Goal: Information Seeking & Learning: Learn about a topic

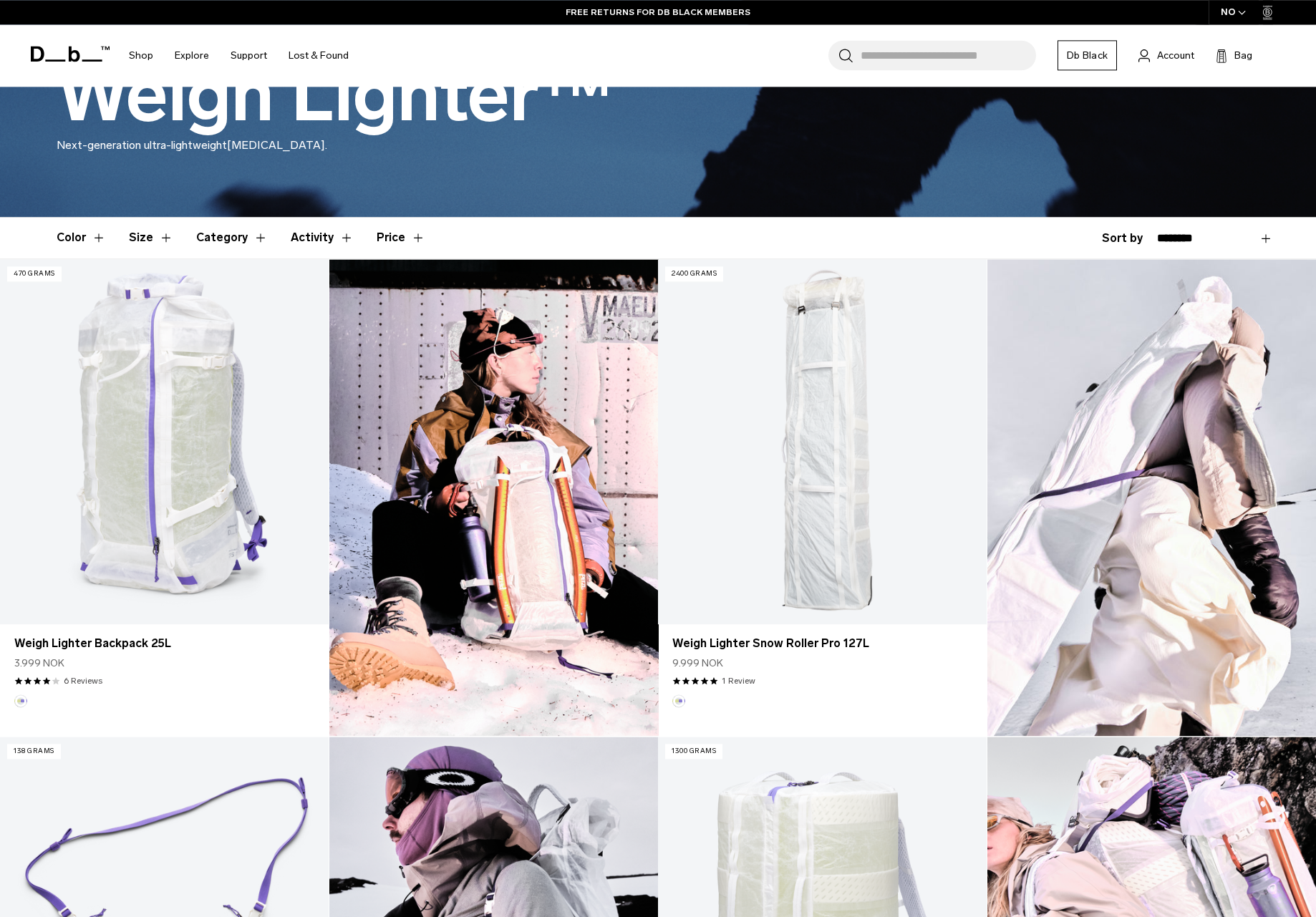
scroll to position [365, 0]
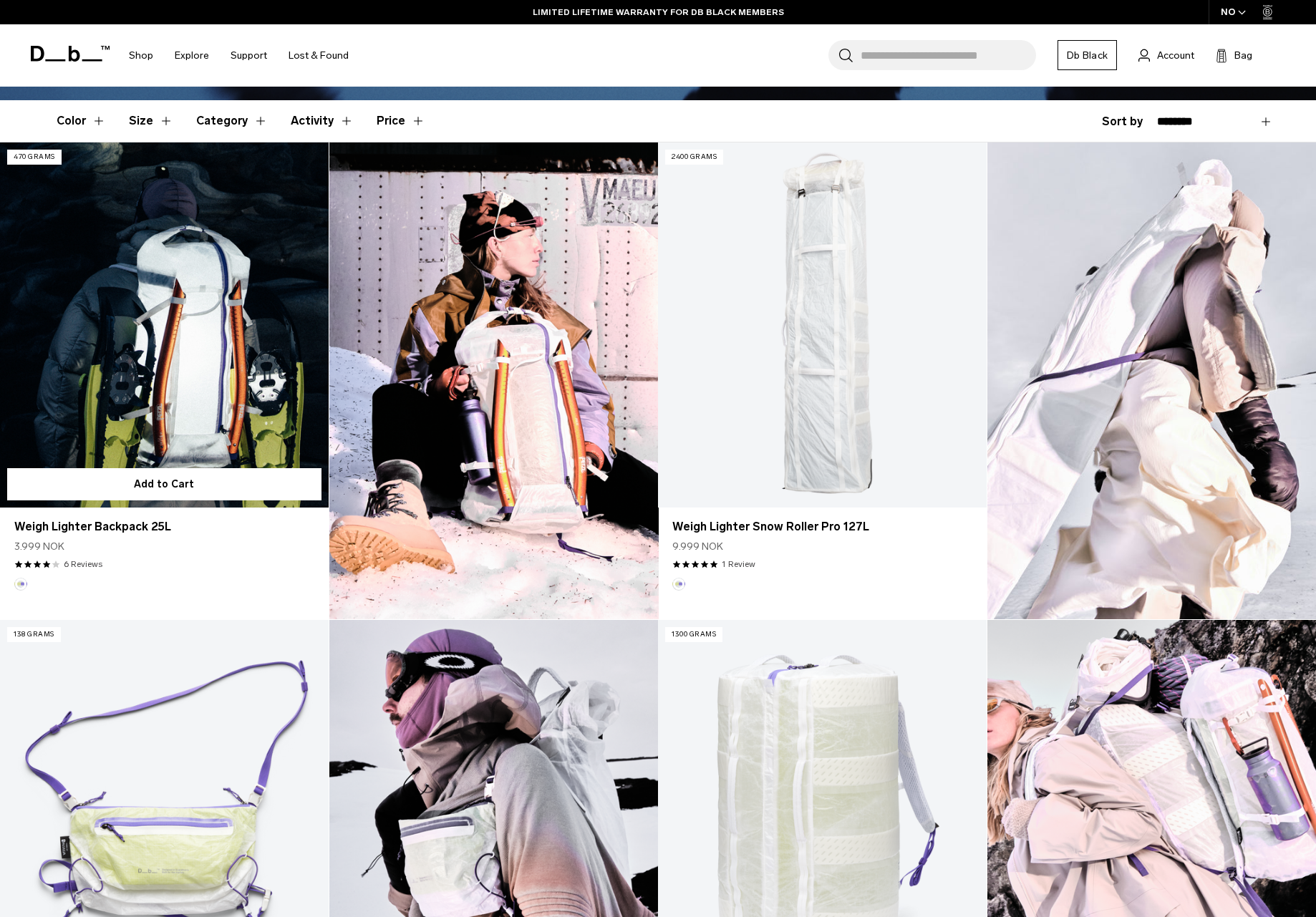
click at [145, 339] on link "Weigh Lighter Backpack 25L" at bounding box center [164, 325] width 329 height 365
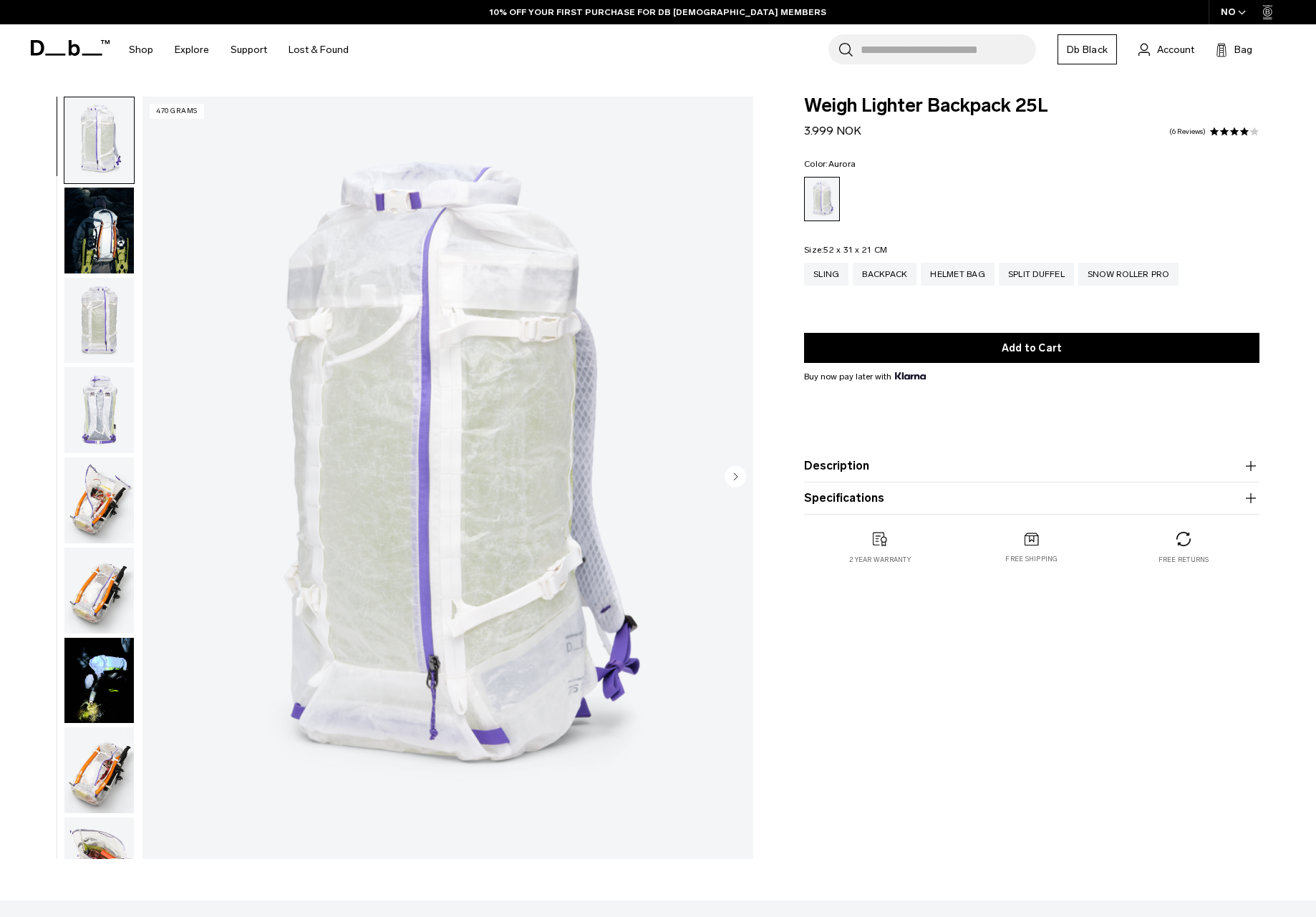
click at [93, 278] on img "button" at bounding box center [99, 321] width 69 height 86
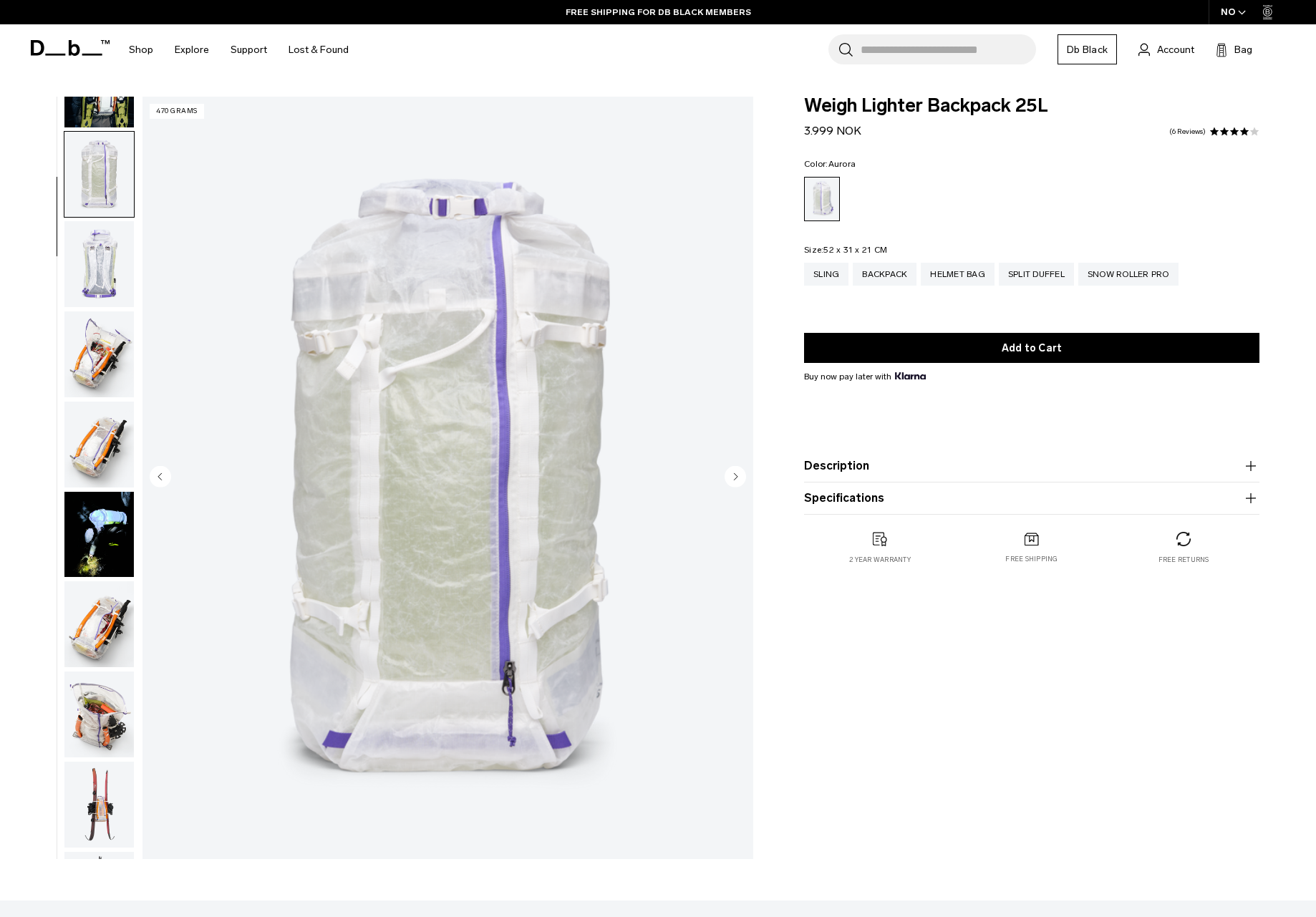
scroll to position [151, 0]
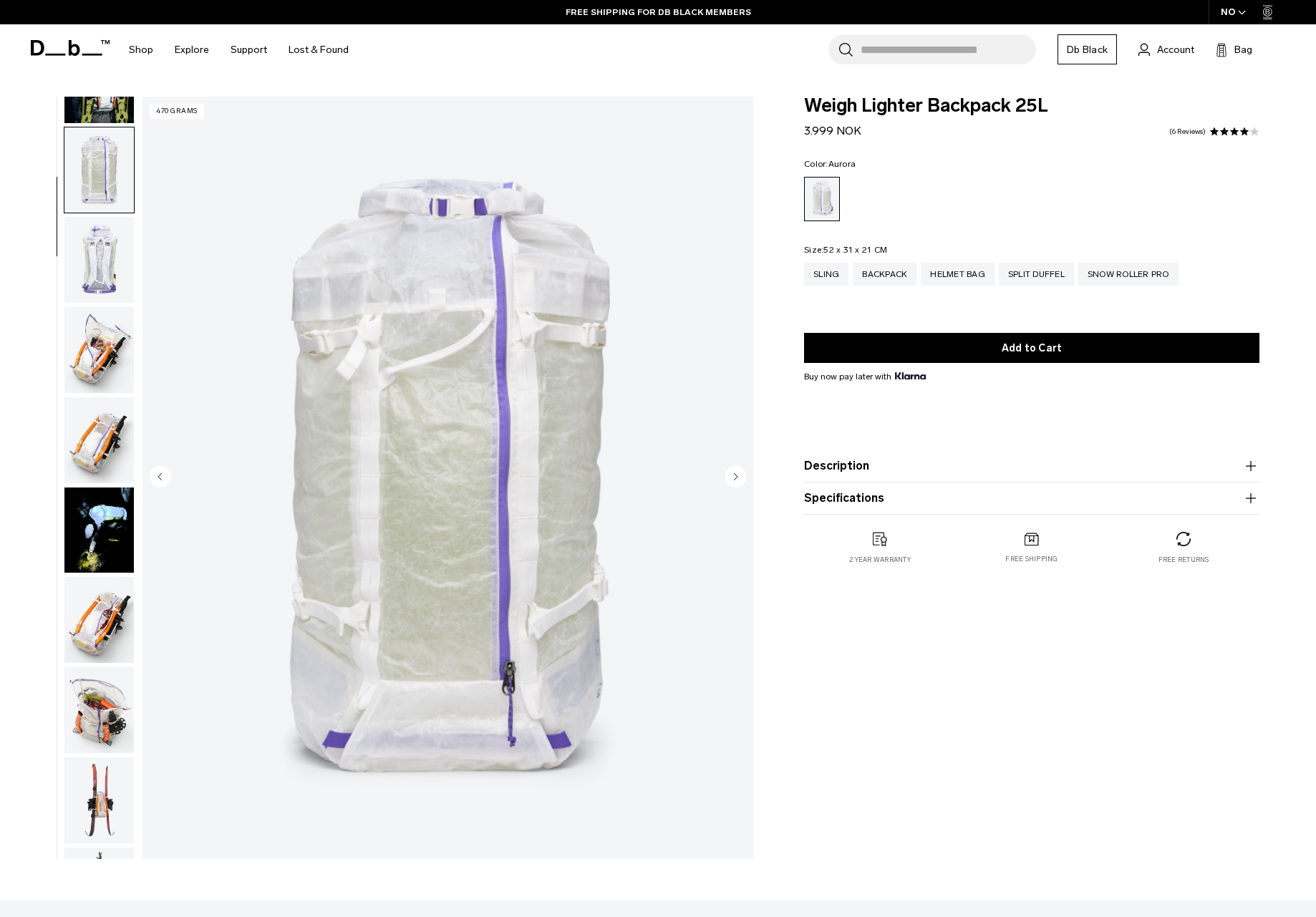
click at [99, 217] on img "button" at bounding box center [99, 260] width 69 height 86
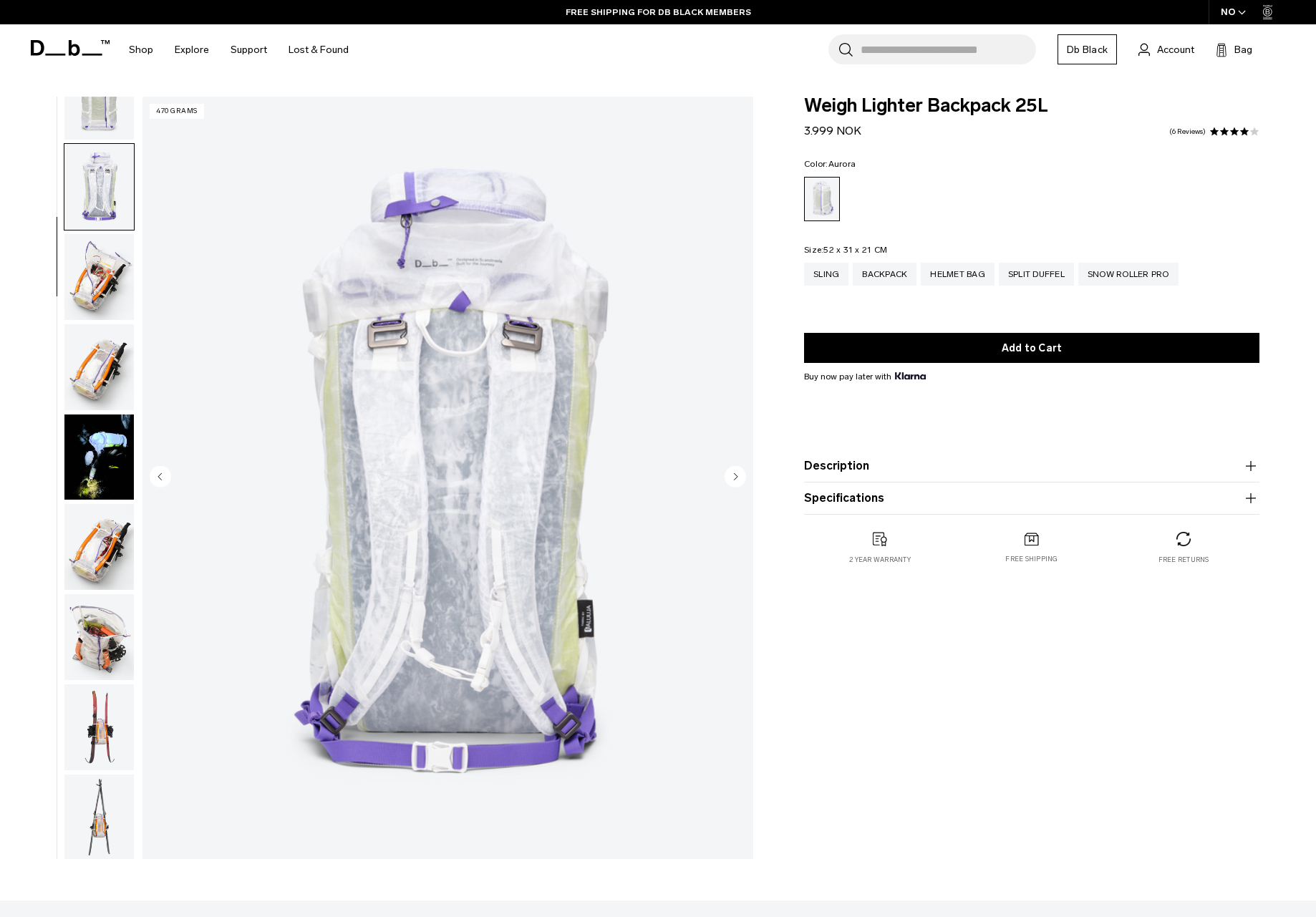
scroll to position [225, 0]
click at [103, 233] on img "button" at bounding box center [99, 276] width 69 height 86
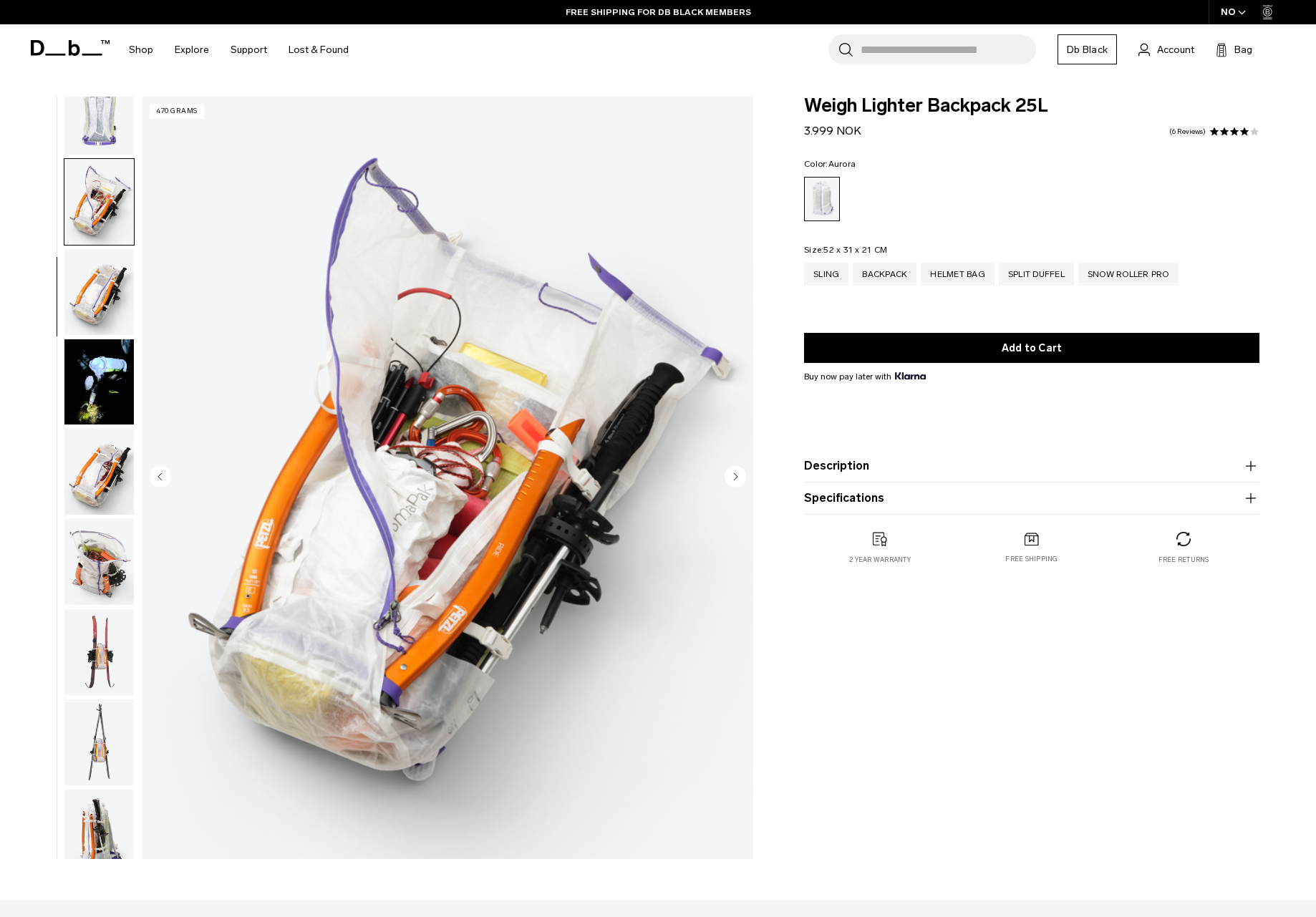
scroll to position [300, 0]
click at [103, 248] on img "button" at bounding box center [99, 291] width 69 height 86
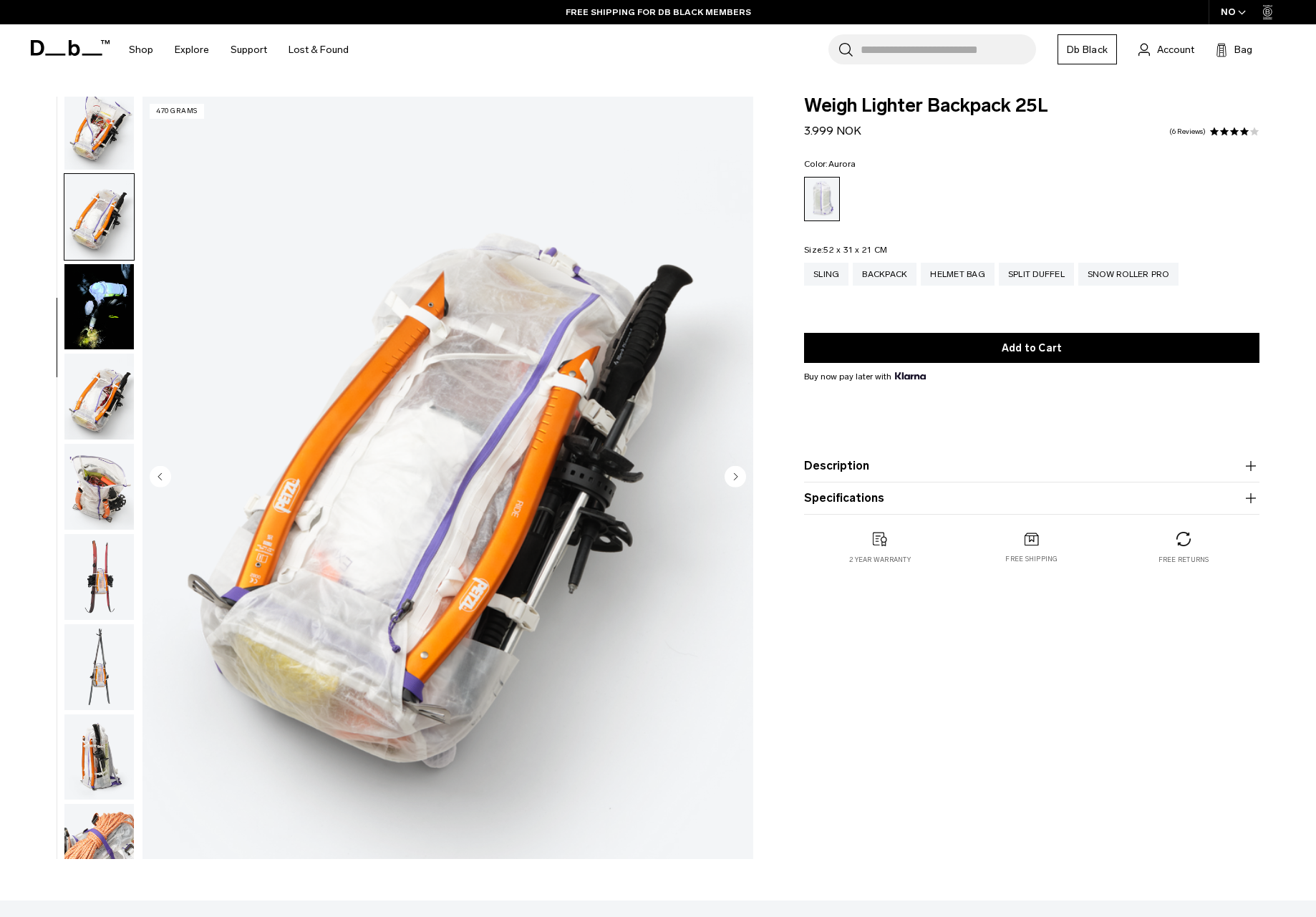
scroll to position [375, 0]
click at [99, 353] on img "button" at bounding box center [99, 396] width 69 height 86
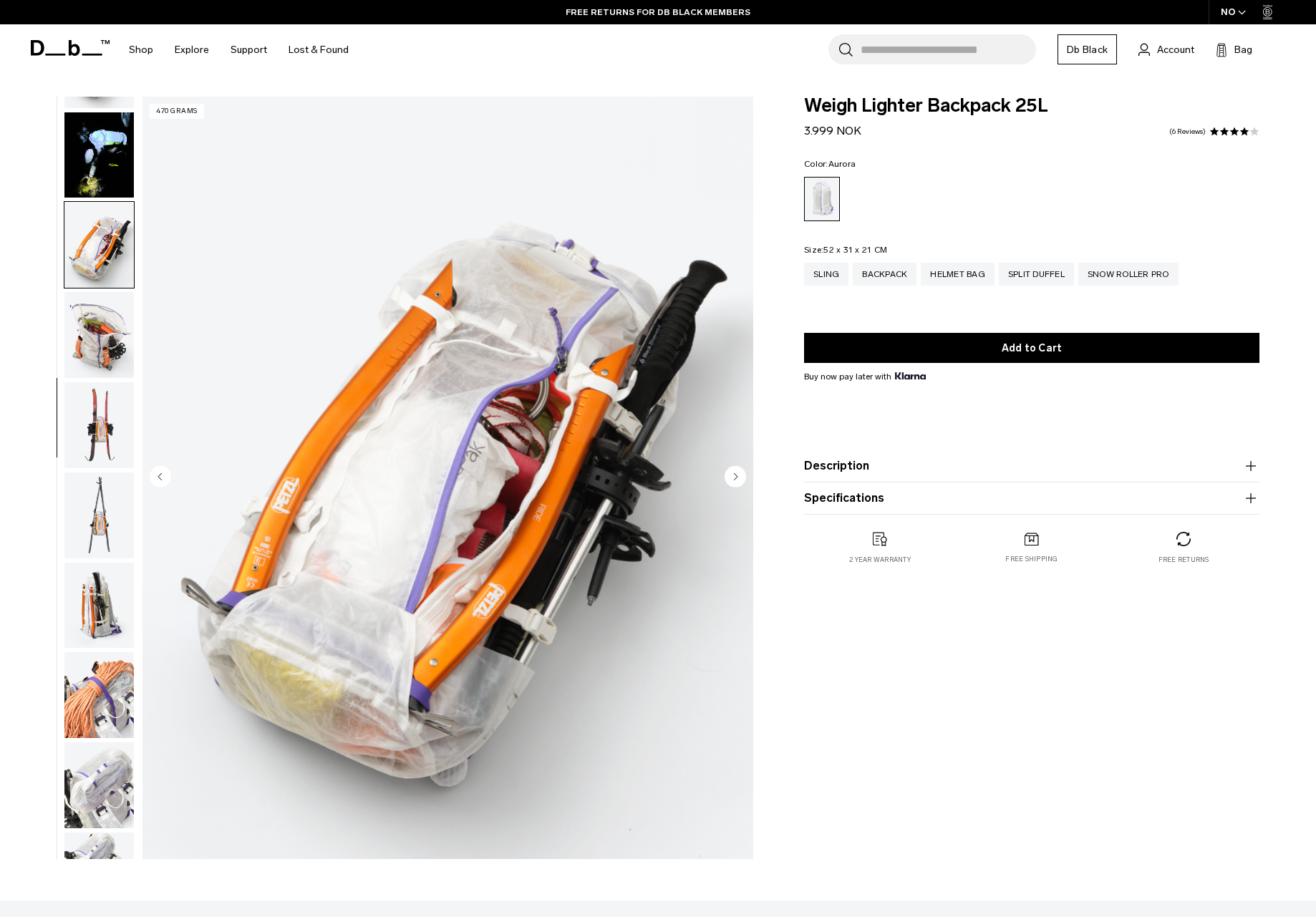
click at [93, 292] on img "button" at bounding box center [99, 336] width 69 height 86
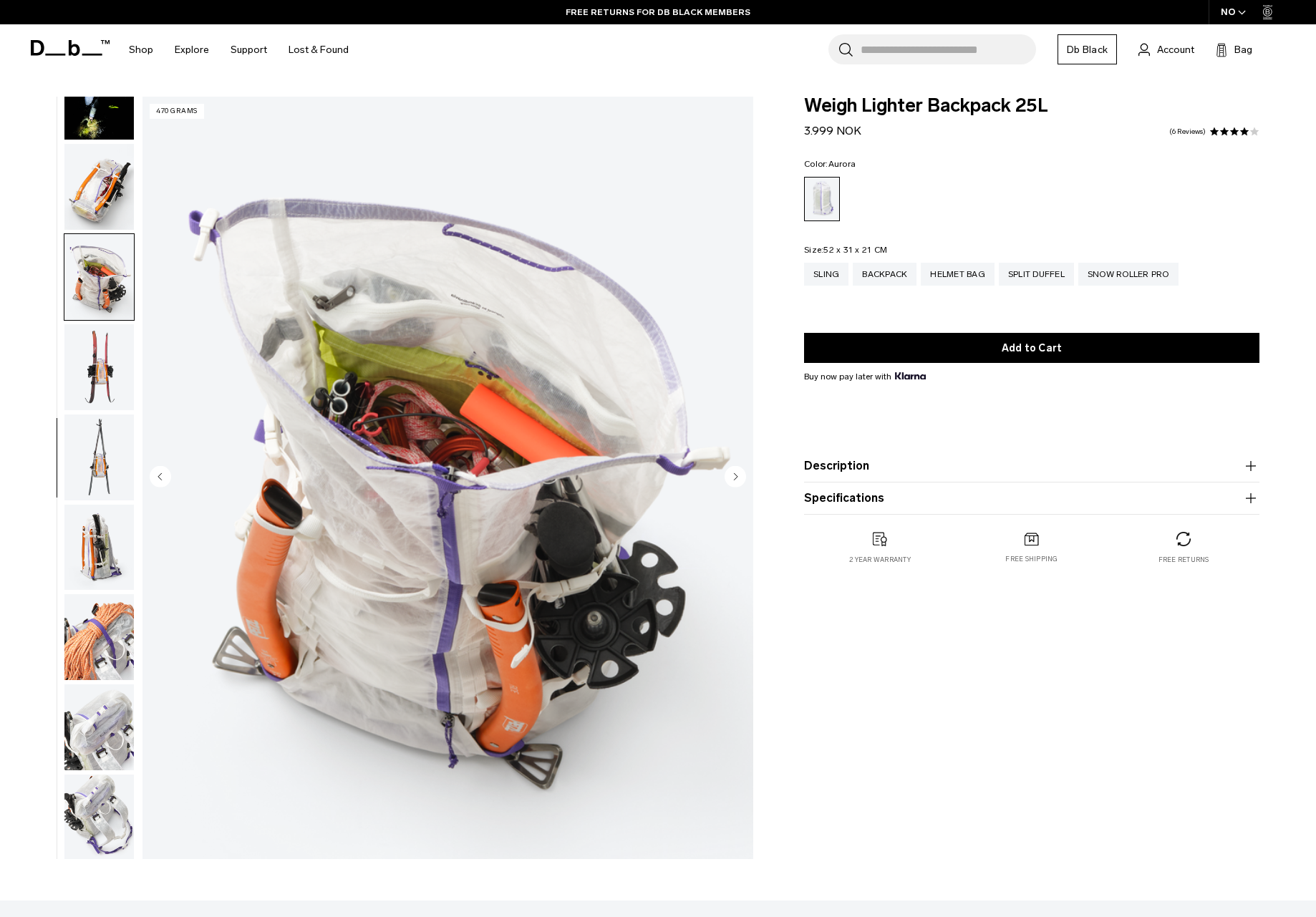
scroll to position [585, 0]
click at [101, 323] on img "button" at bounding box center [99, 366] width 69 height 86
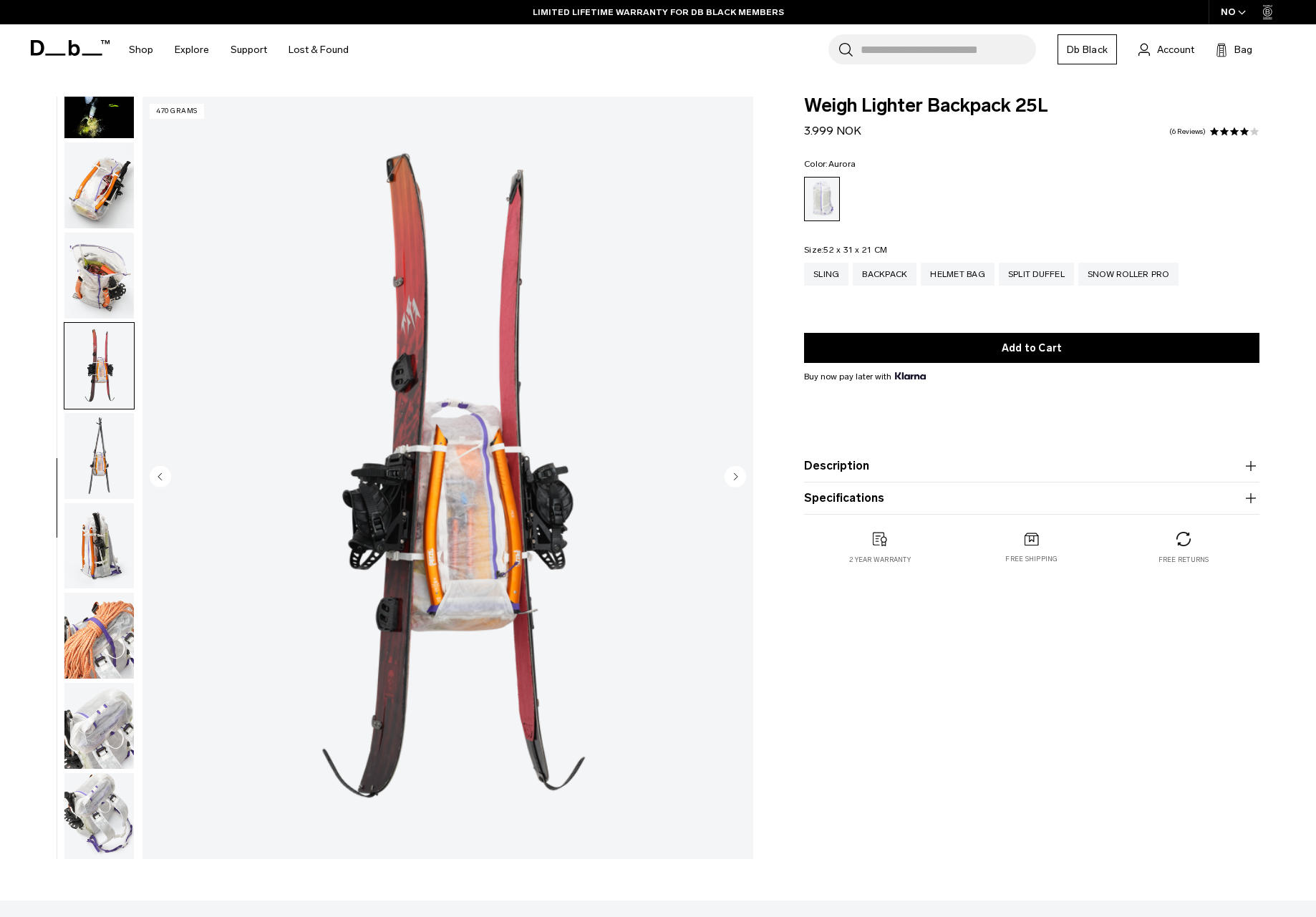
click at [98, 413] on img "button" at bounding box center [99, 456] width 69 height 86
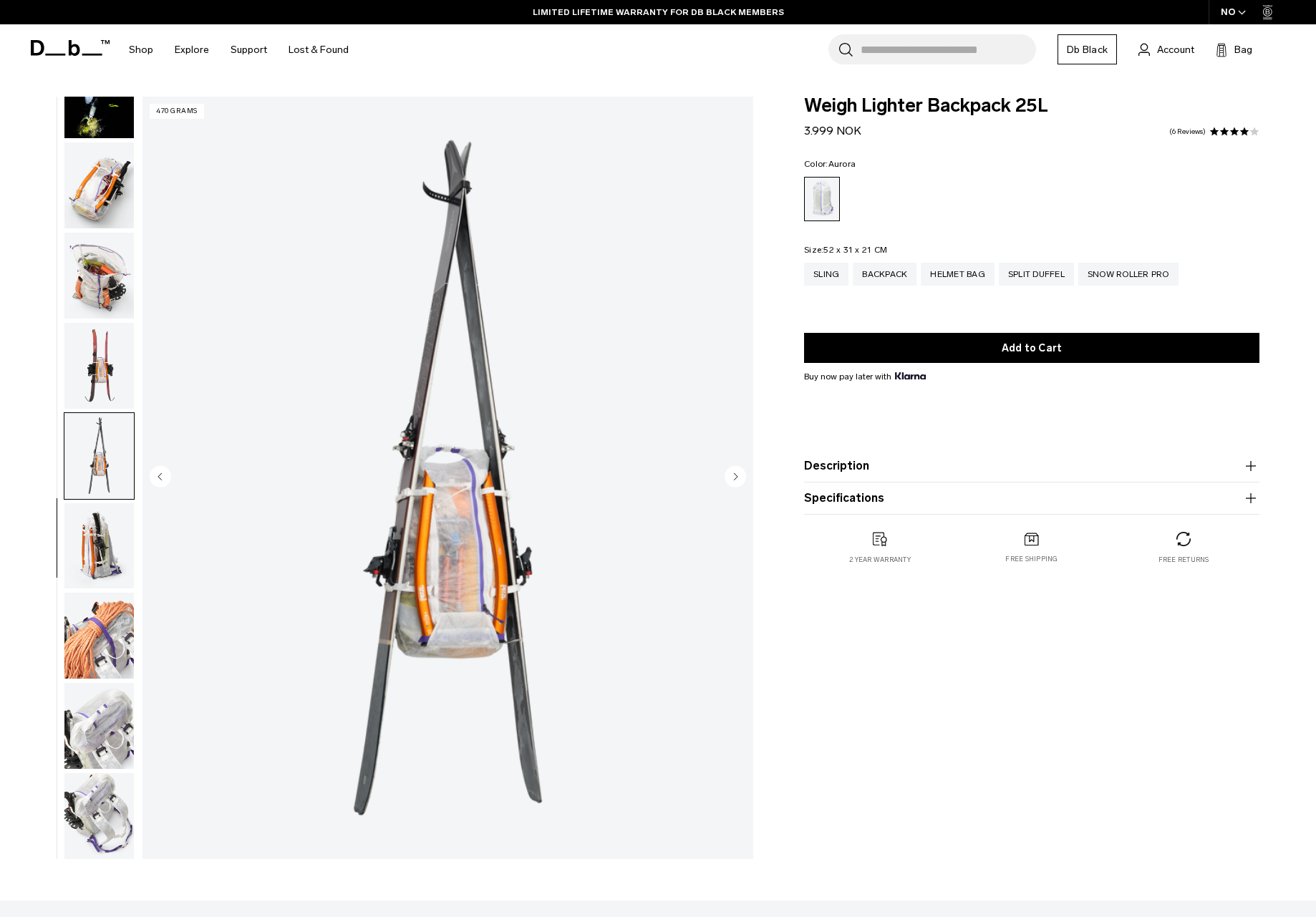
click at [101, 774] on img "button" at bounding box center [99, 817] width 69 height 86
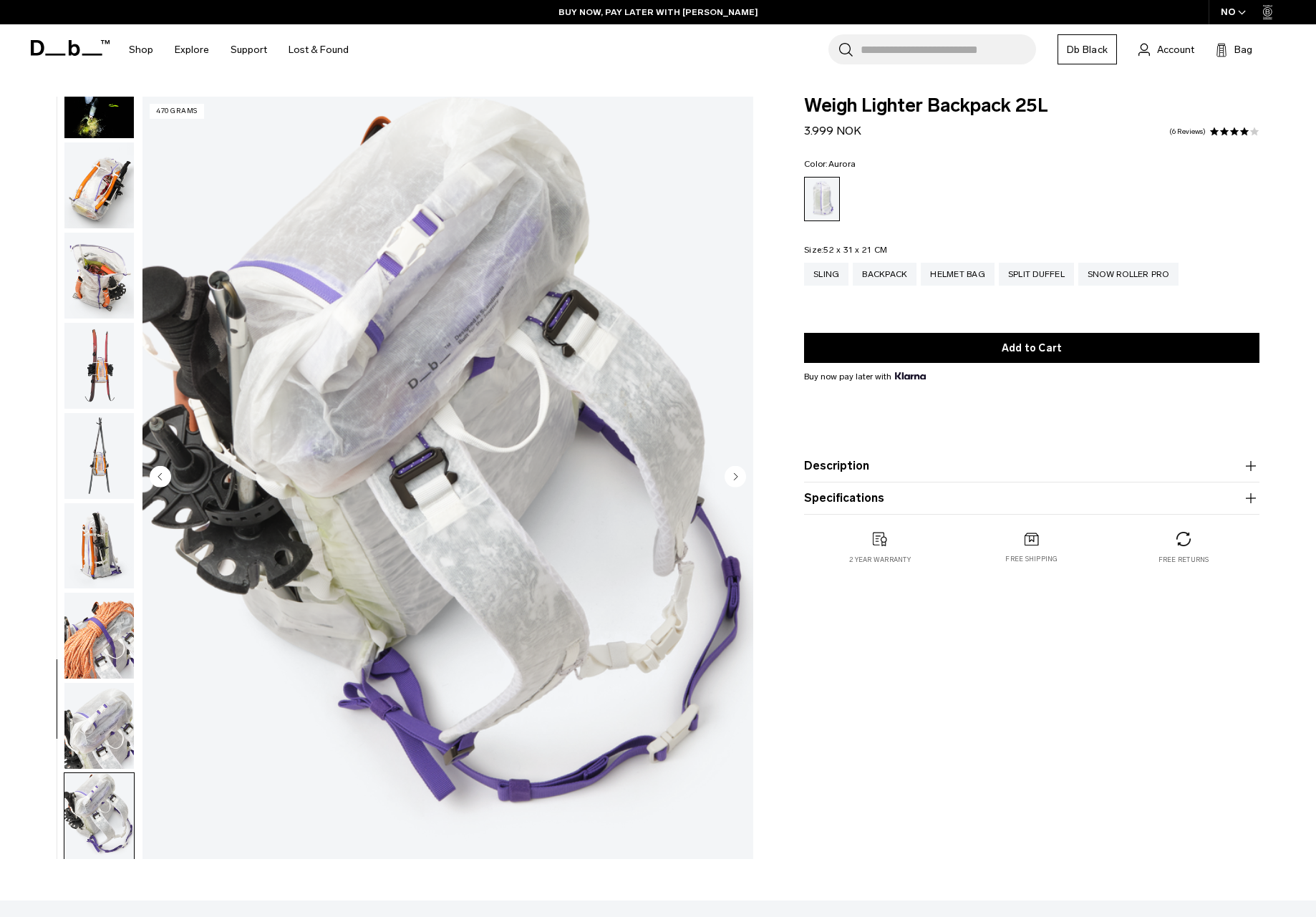
click at [91, 863] on img "button" at bounding box center [99, 906] width 69 height 86
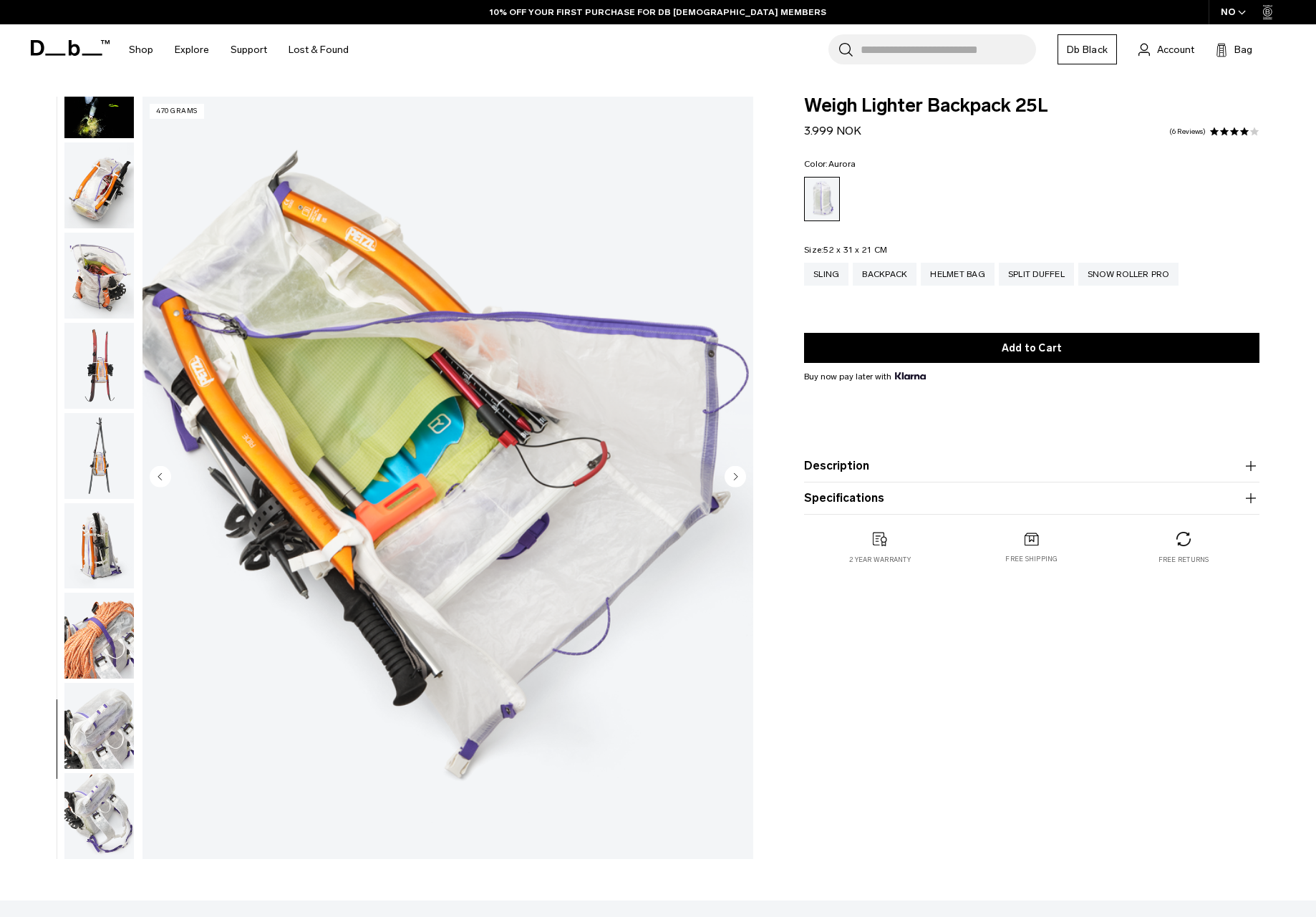
click at [738, 472] on circle "Next slide" at bounding box center [735, 476] width 21 height 21
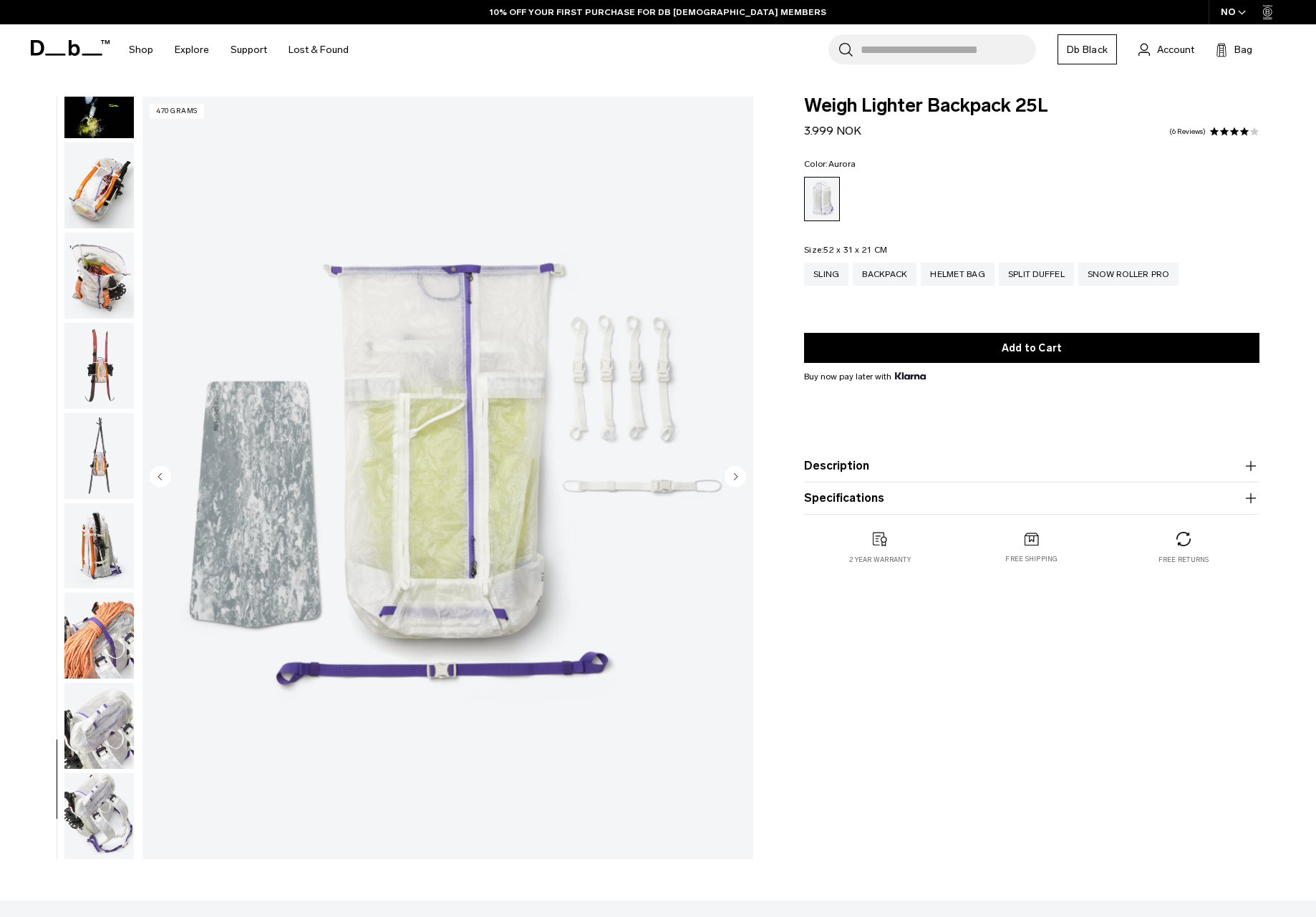
click at [738, 472] on circle "Next slide" at bounding box center [735, 476] width 21 height 21
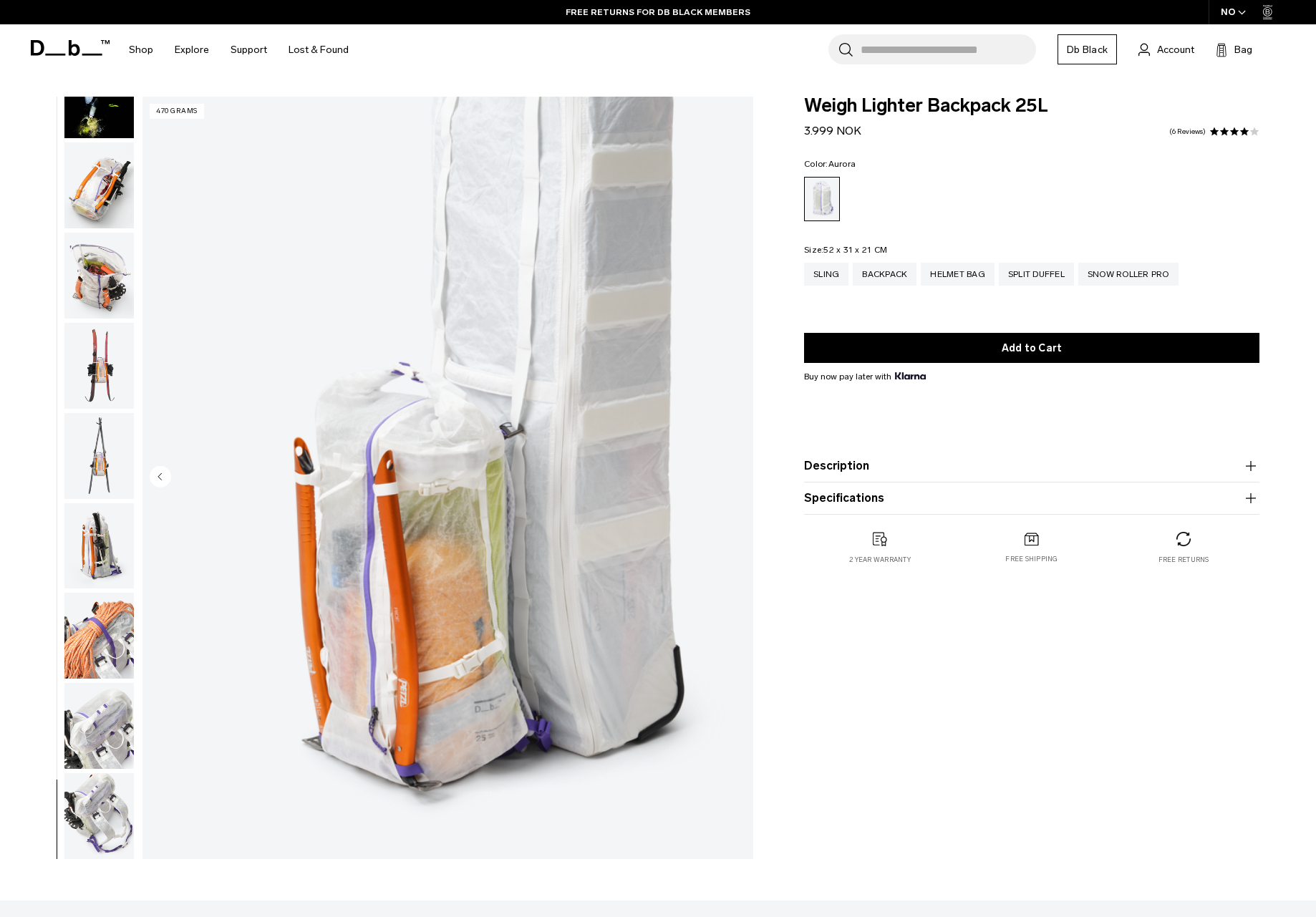
click at [158, 474] on circle "Previous slide" at bounding box center [160, 476] width 21 height 21
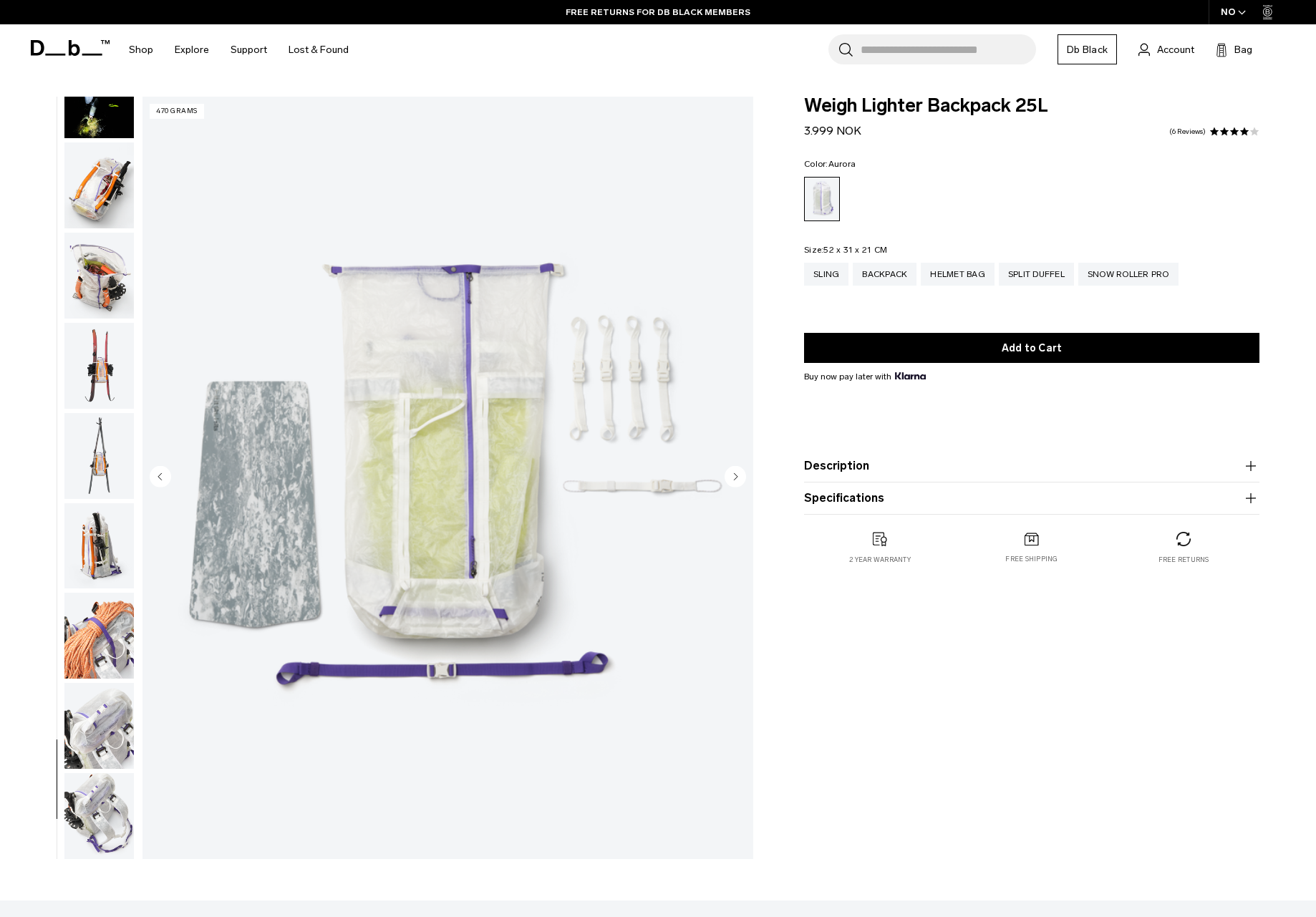
click at [158, 474] on circle "Previous slide" at bounding box center [160, 476] width 21 height 21
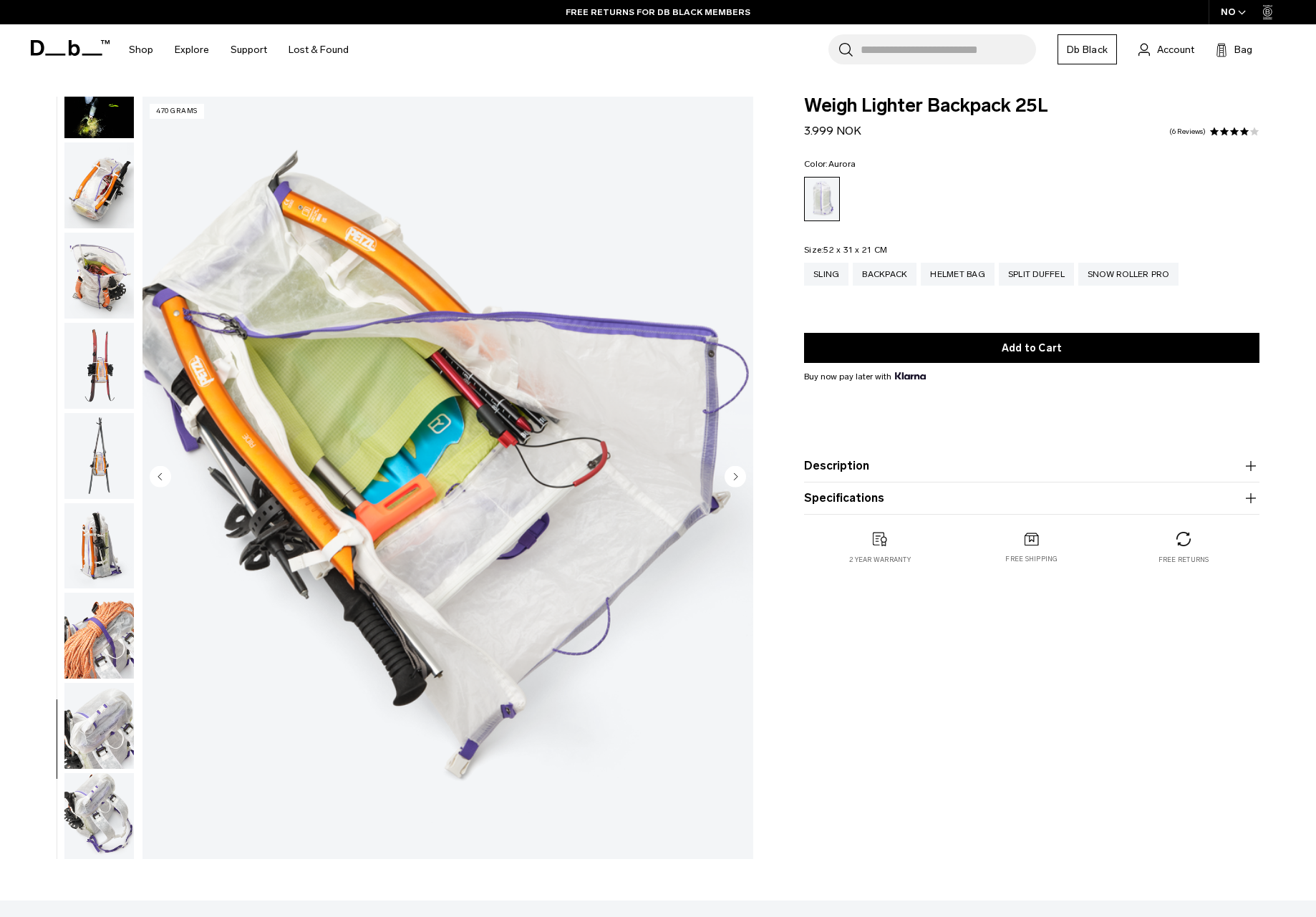
click at [158, 474] on circle "Previous slide" at bounding box center [160, 476] width 21 height 21
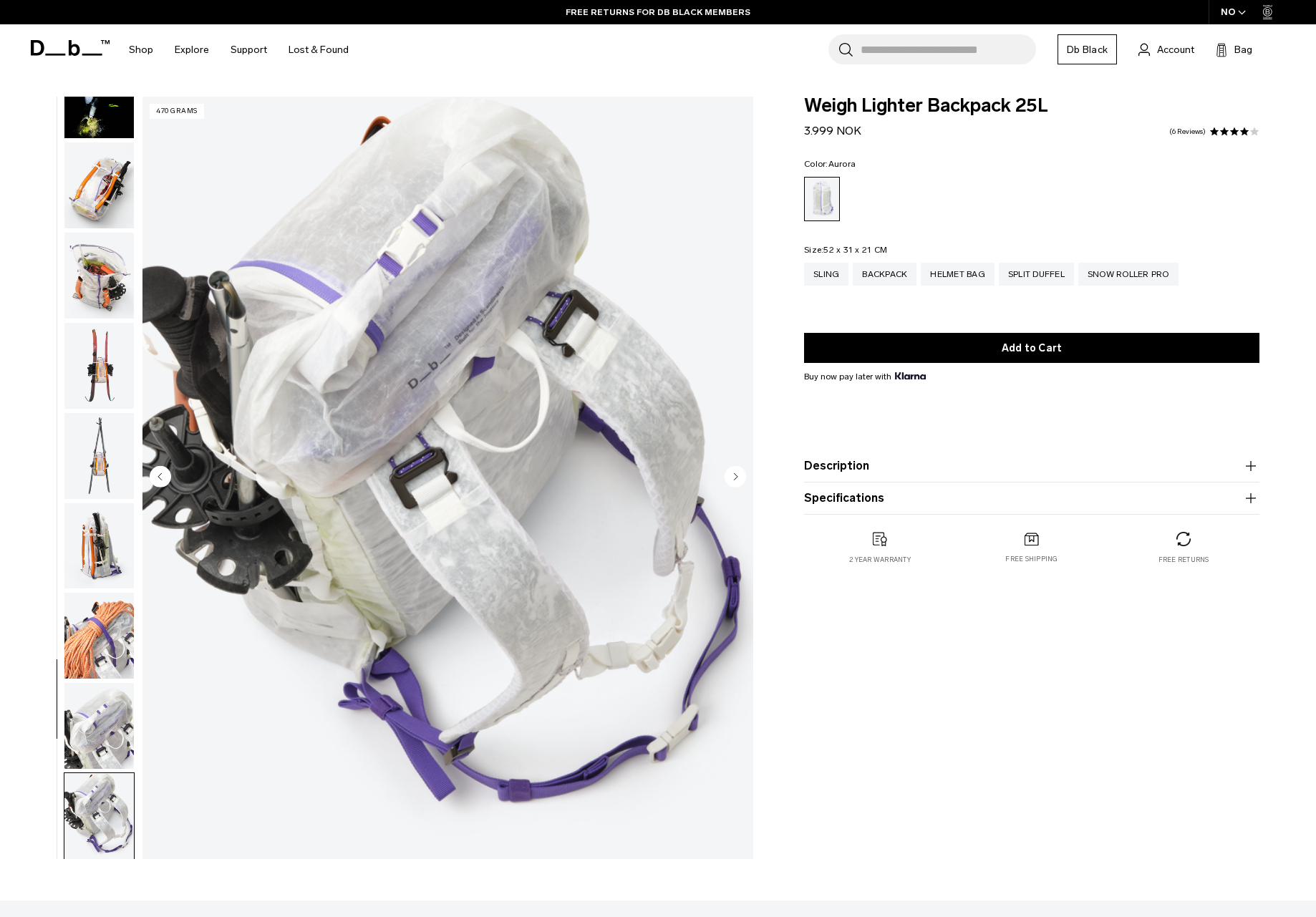
click at [158, 474] on circle "Previous slide" at bounding box center [160, 476] width 21 height 21
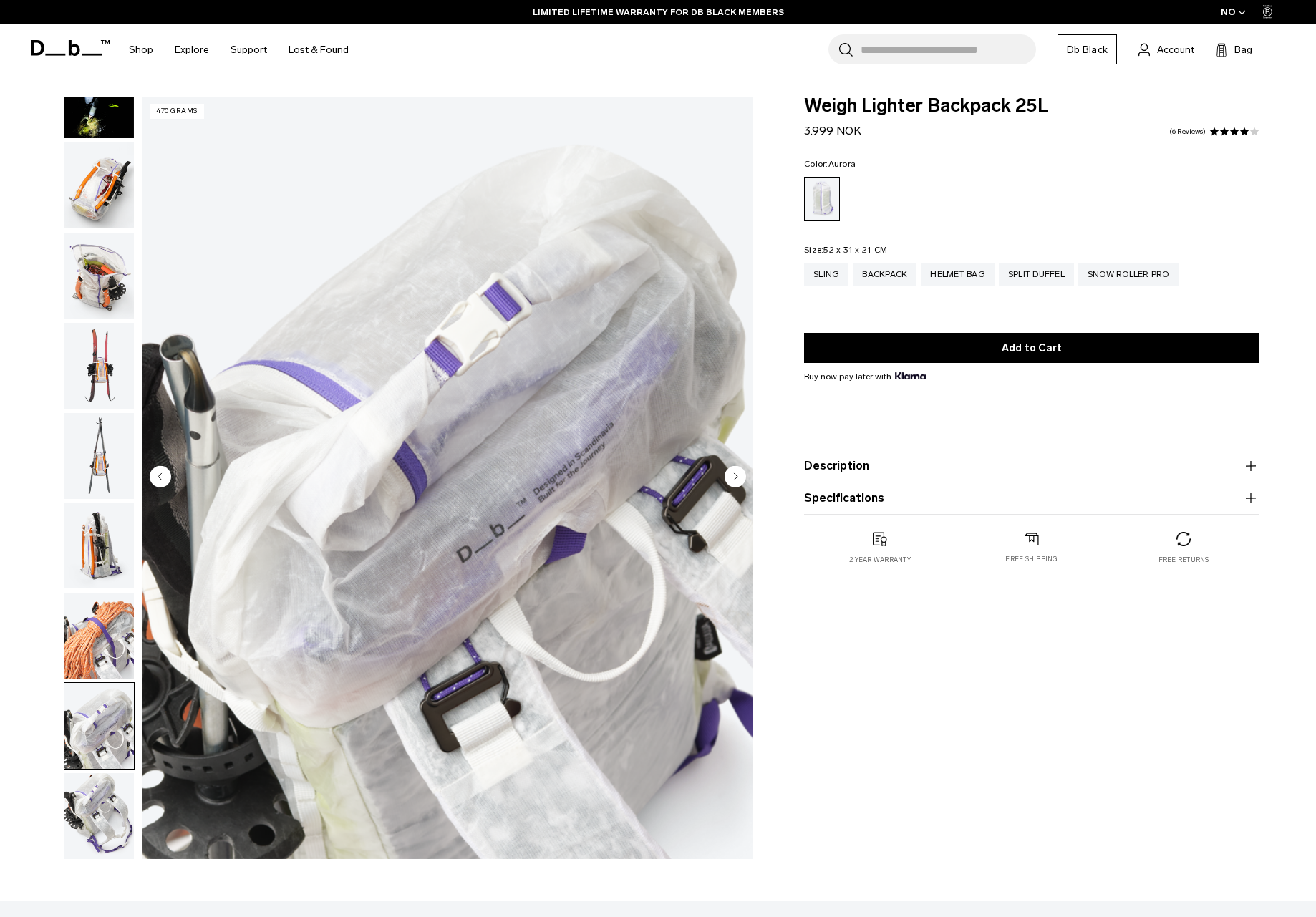
click at [158, 474] on circle "Previous slide" at bounding box center [160, 476] width 21 height 21
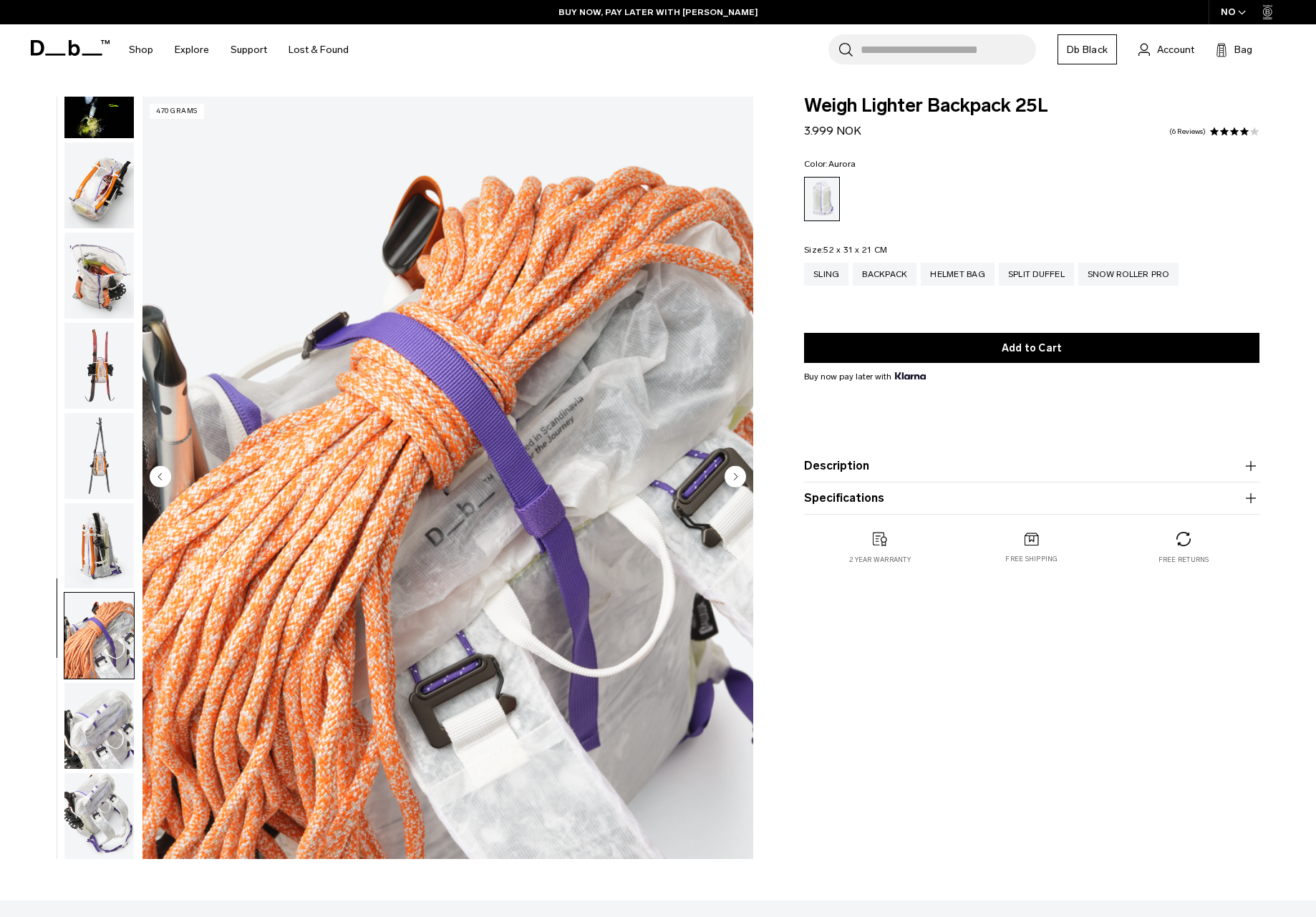
click at [158, 474] on circle "Previous slide" at bounding box center [160, 476] width 21 height 21
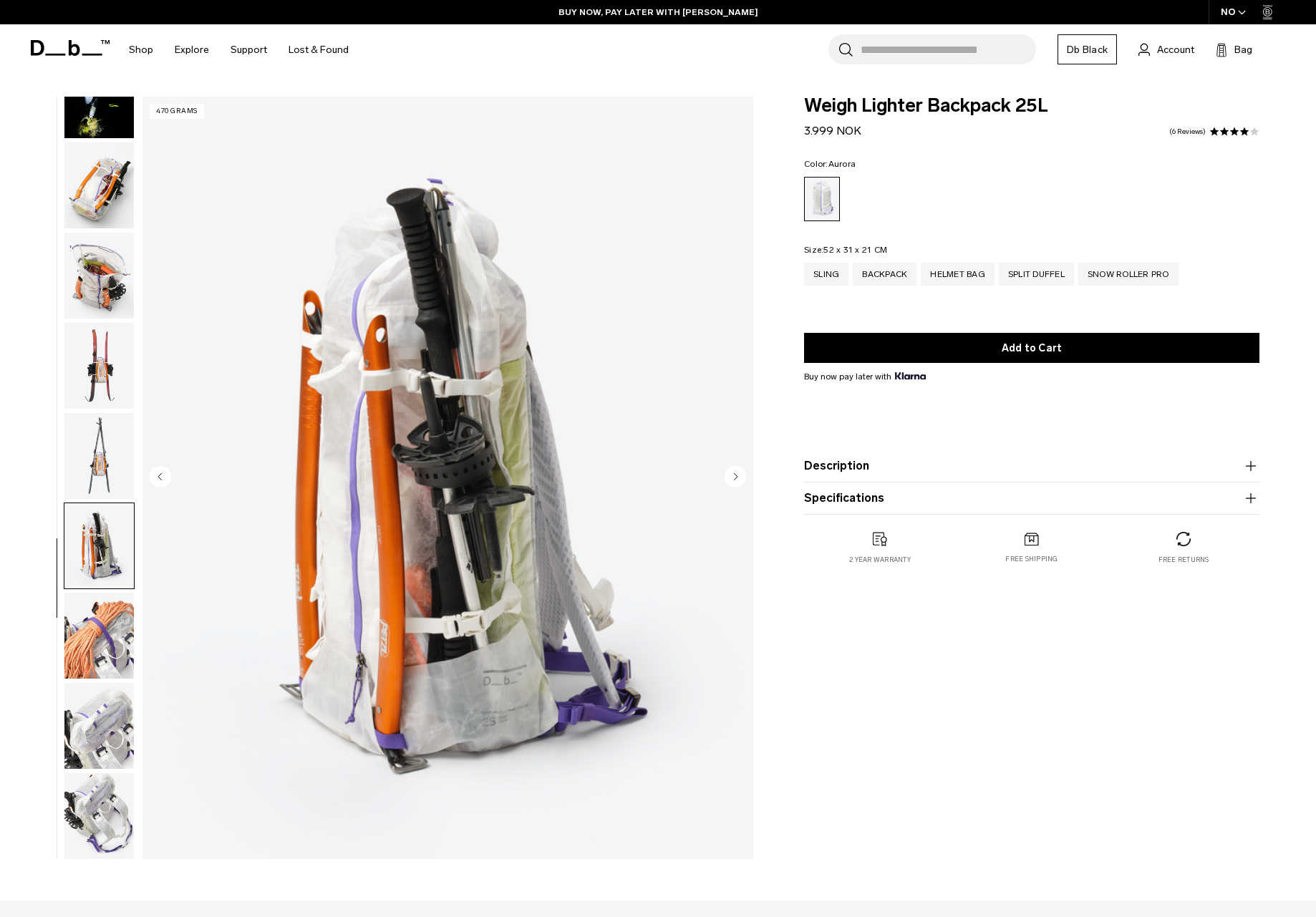
click at [158, 474] on circle "Previous slide" at bounding box center [160, 476] width 21 height 21
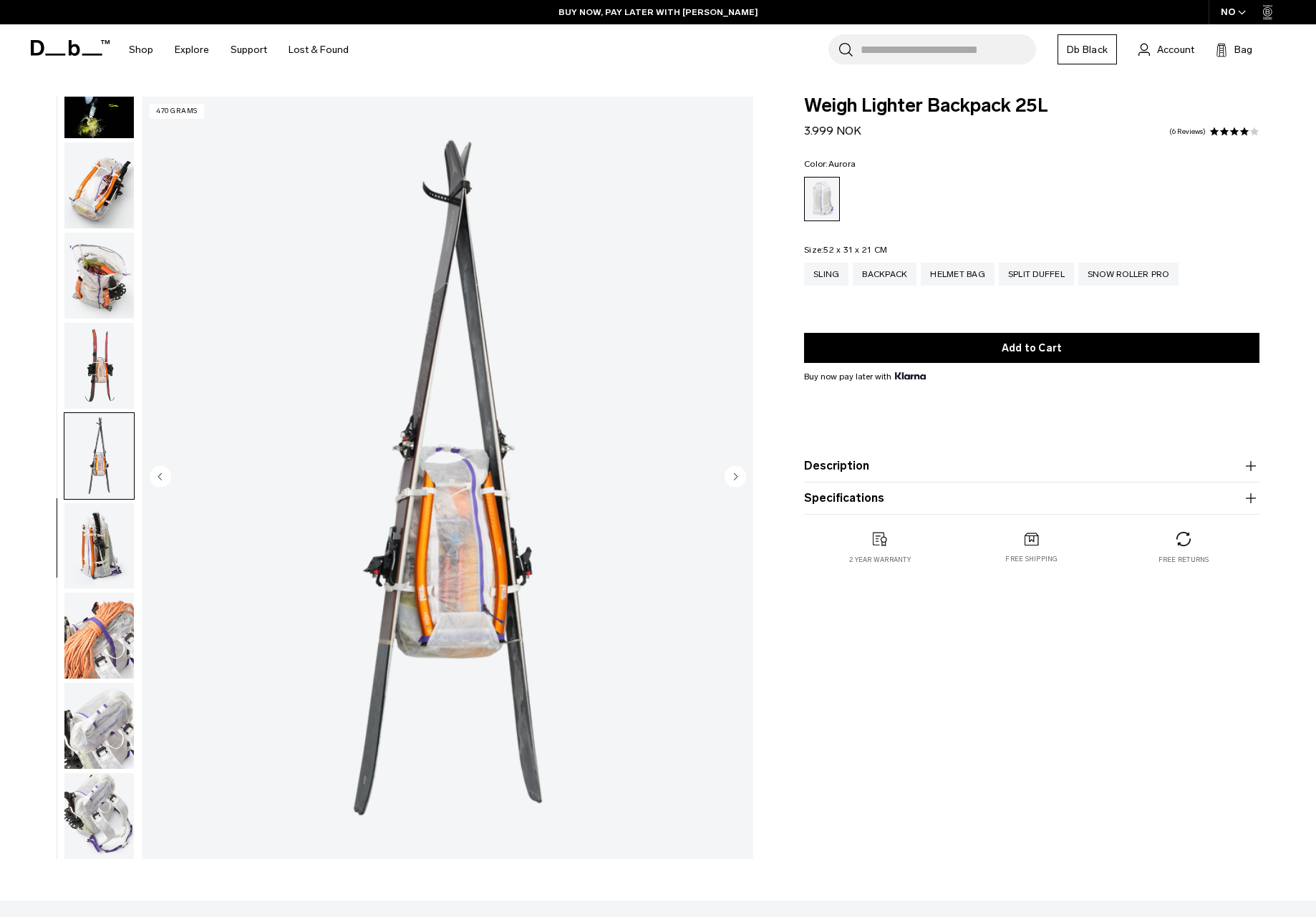
click at [158, 474] on circle "Previous slide" at bounding box center [160, 476] width 21 height 21
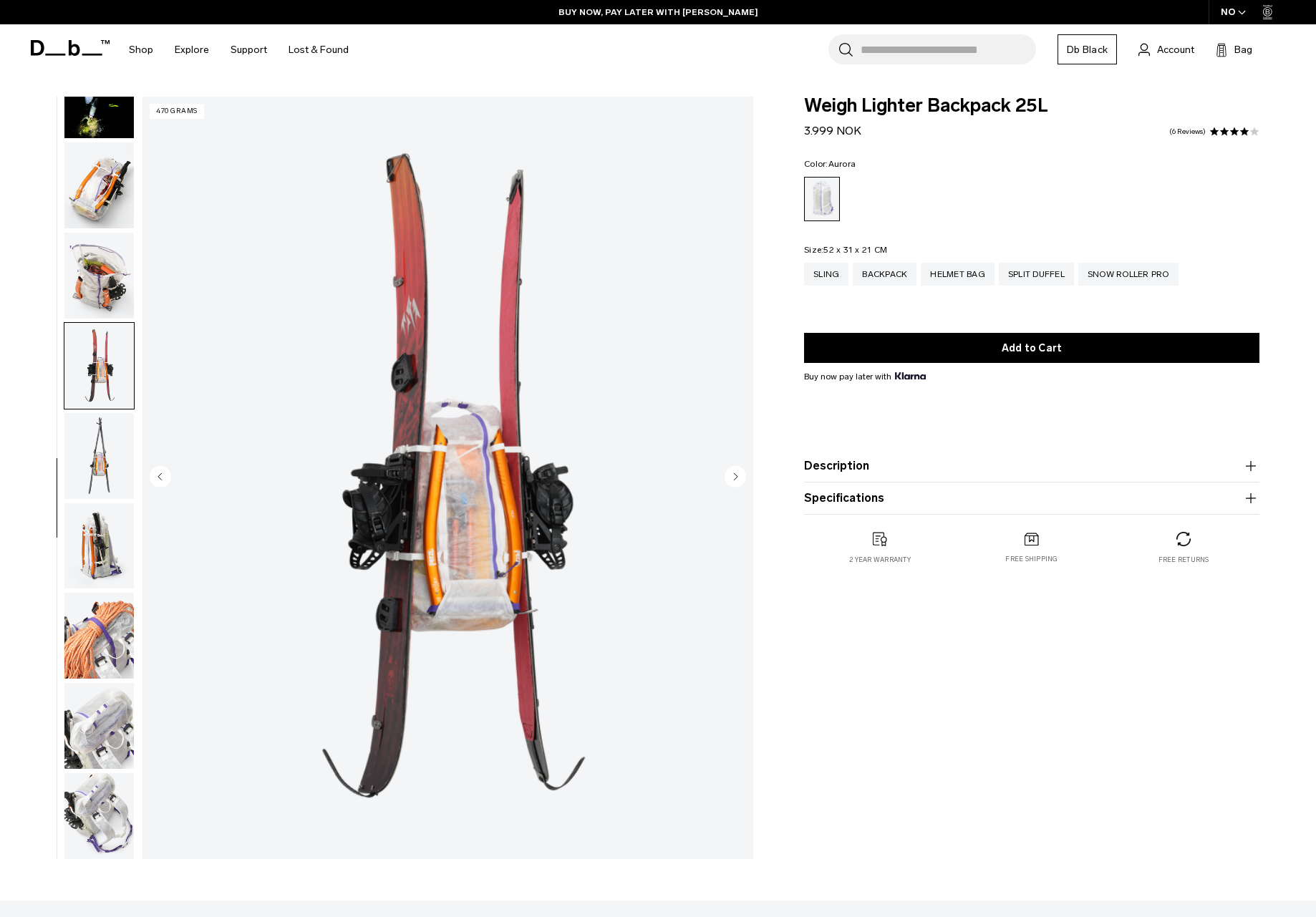
click at [158, 474] on circle "Previous slide" at bounding box center [160, 476] width 21 height 21
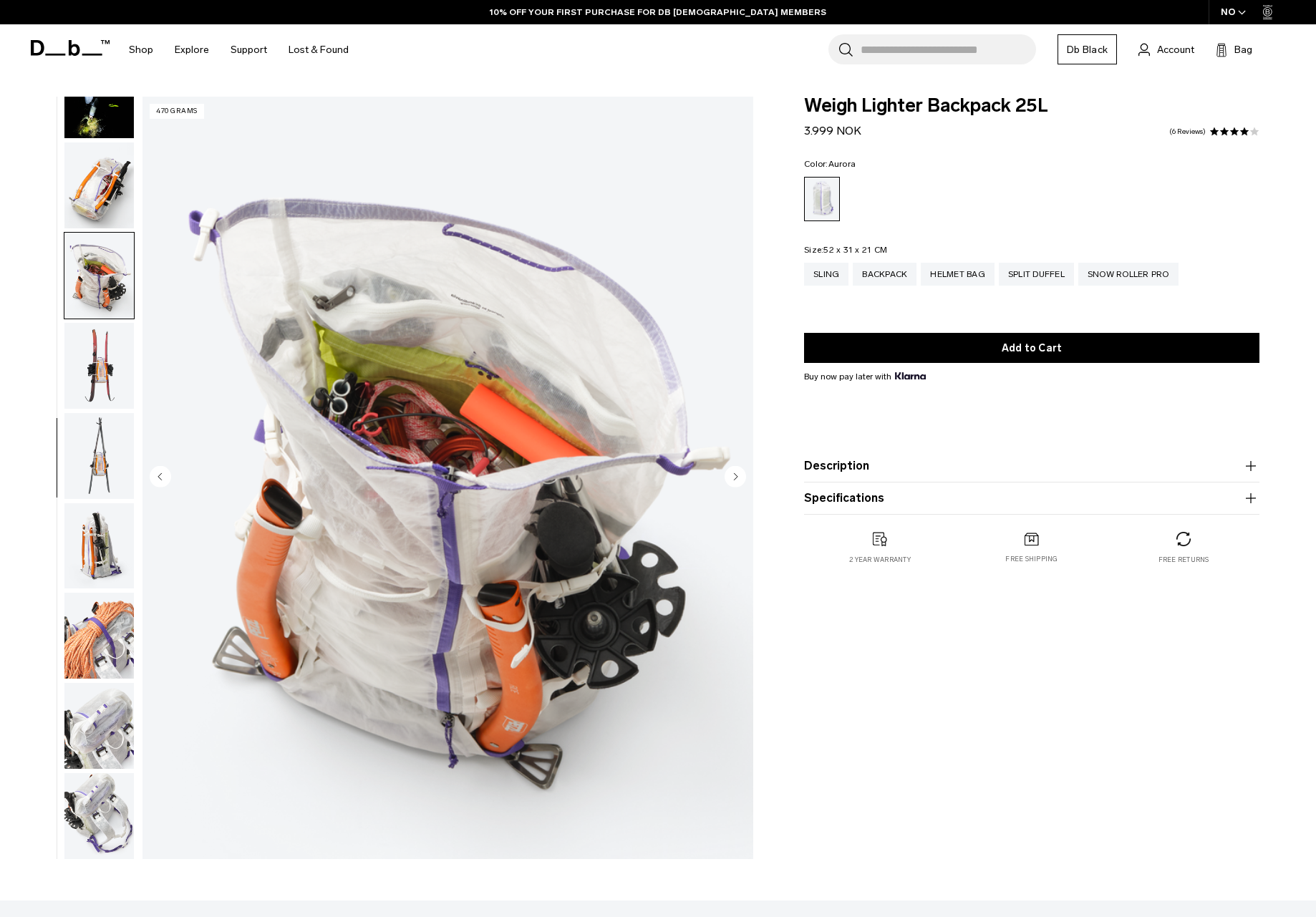
click at [158, 474] on circle "Previous slide" at bounding box center [160, 476] width 21 height 21
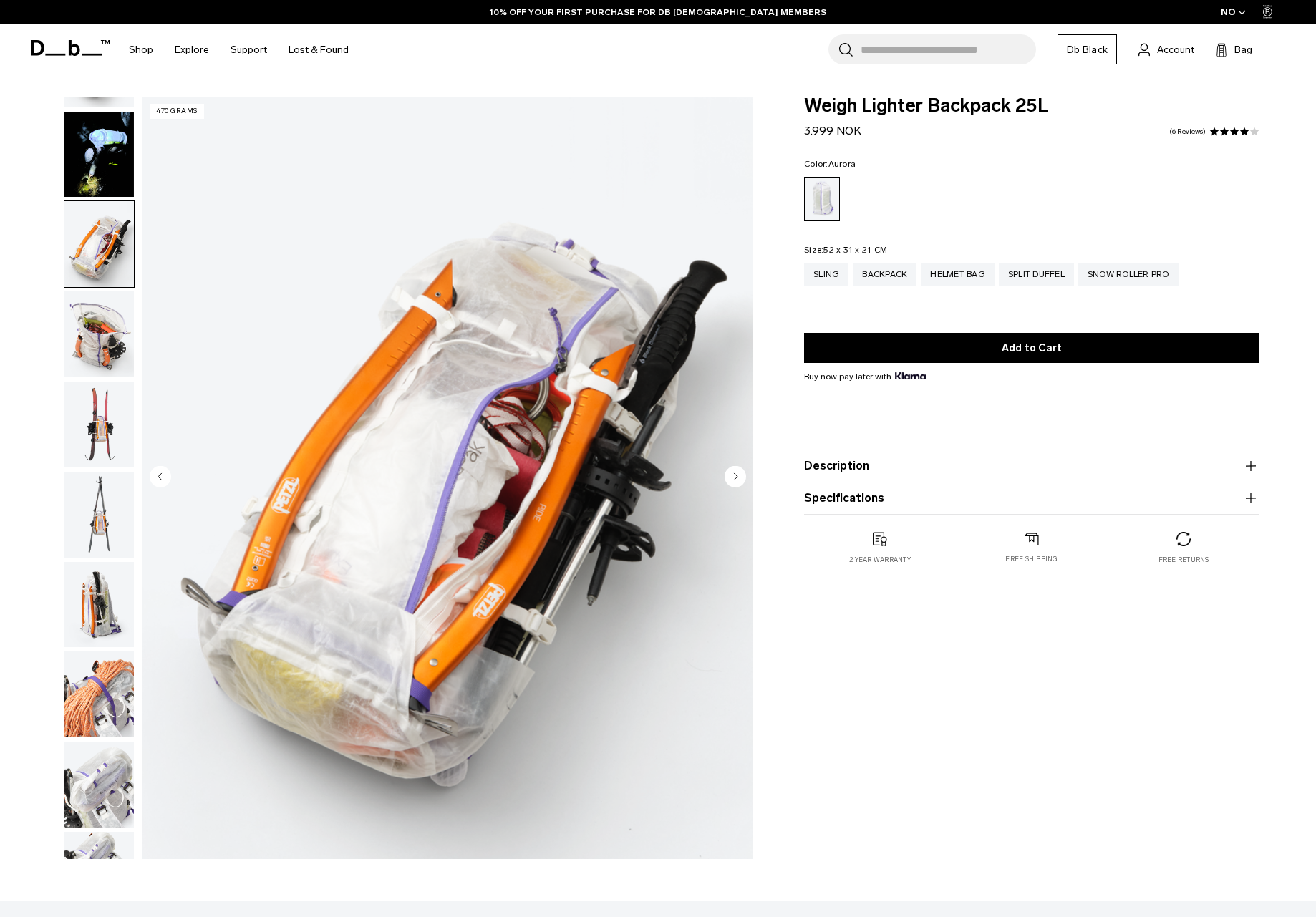
scroll to position [525, 0]
click at [158, 474] on circle "Previous slide" at bounding box center [160, 476] width 21 height 21
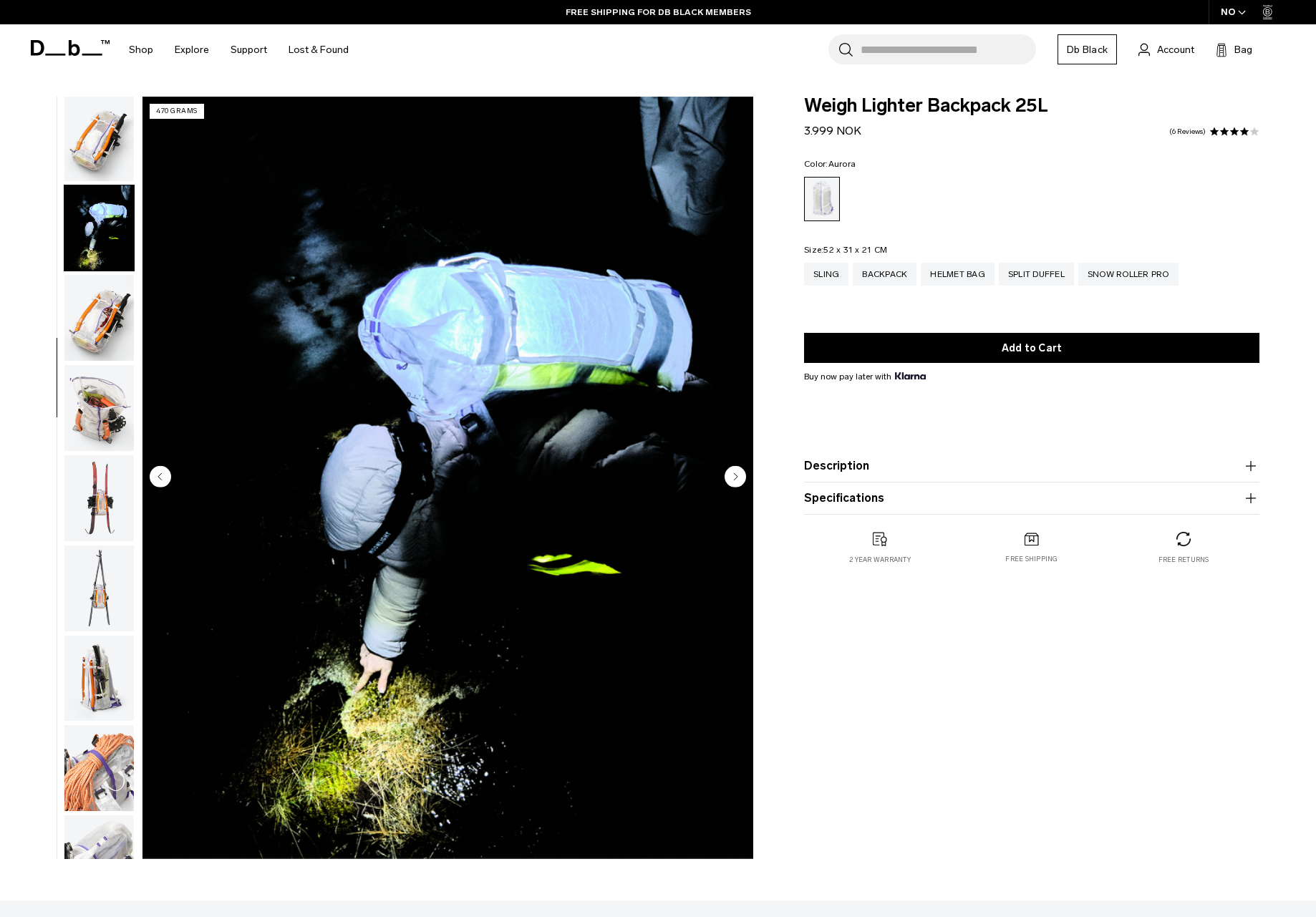
scroll to position [450, 0]
click at [158, 474] on circle "Previous slide" at bounding box center [160, 476] width 21 height 21
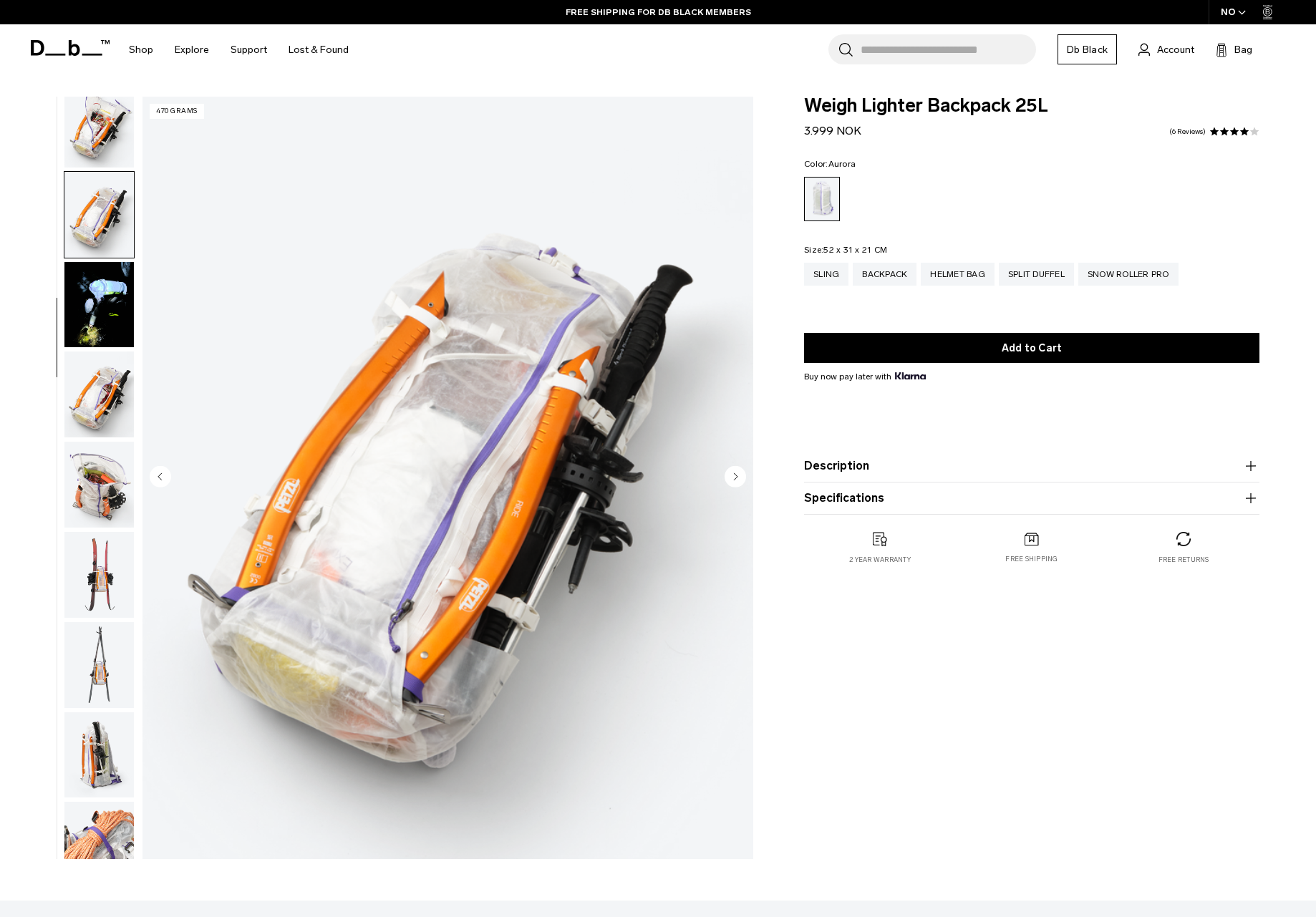
scroll to position [375, 0]
click at [158, 474] on circle "Previous slide" at bounding box center [160, 476] width 21 height 21
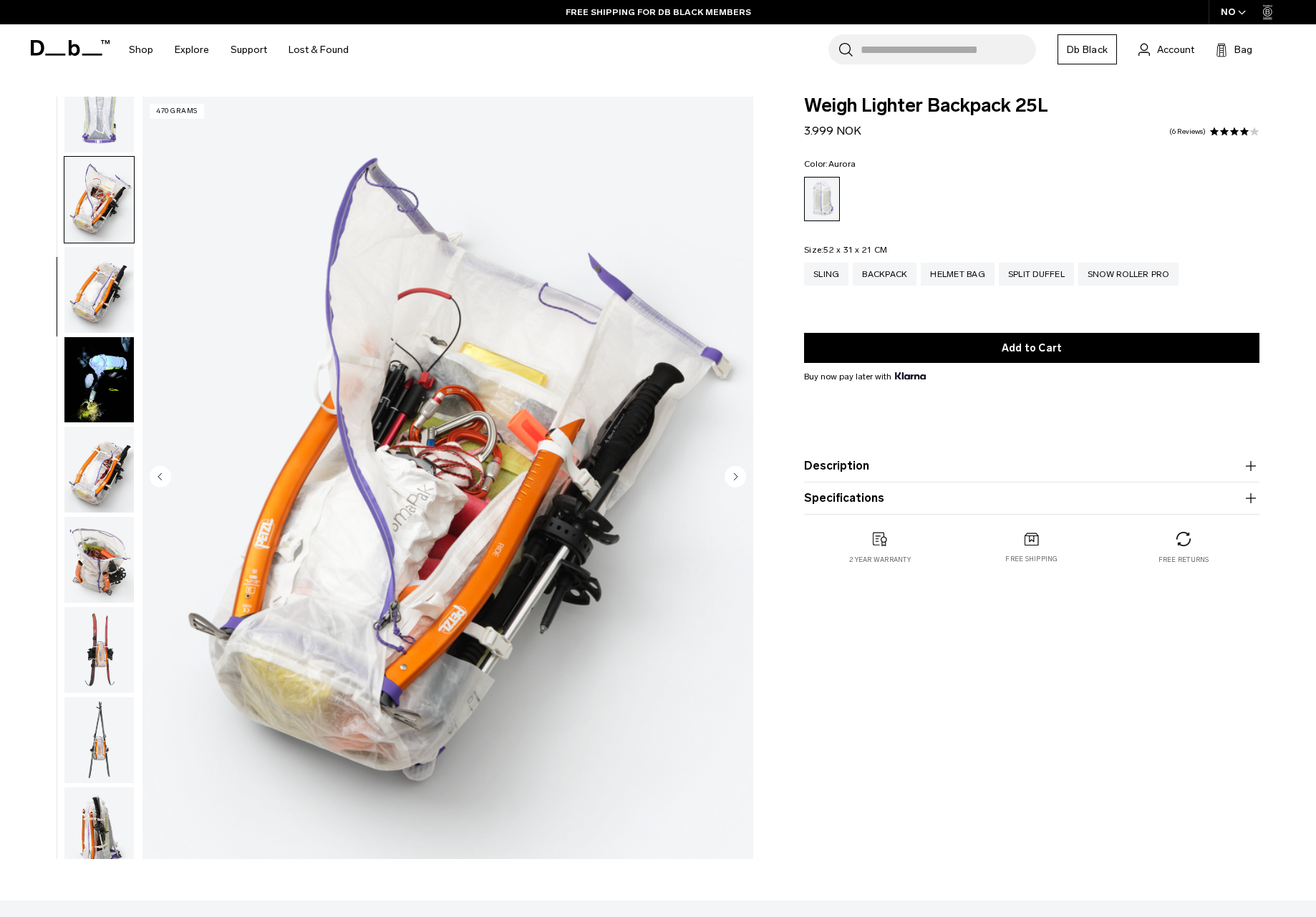
scroll to position [300, 0]
click at [158, 474] on circle "Previous slide" at bounding box center [160, 476] width 21 height 21
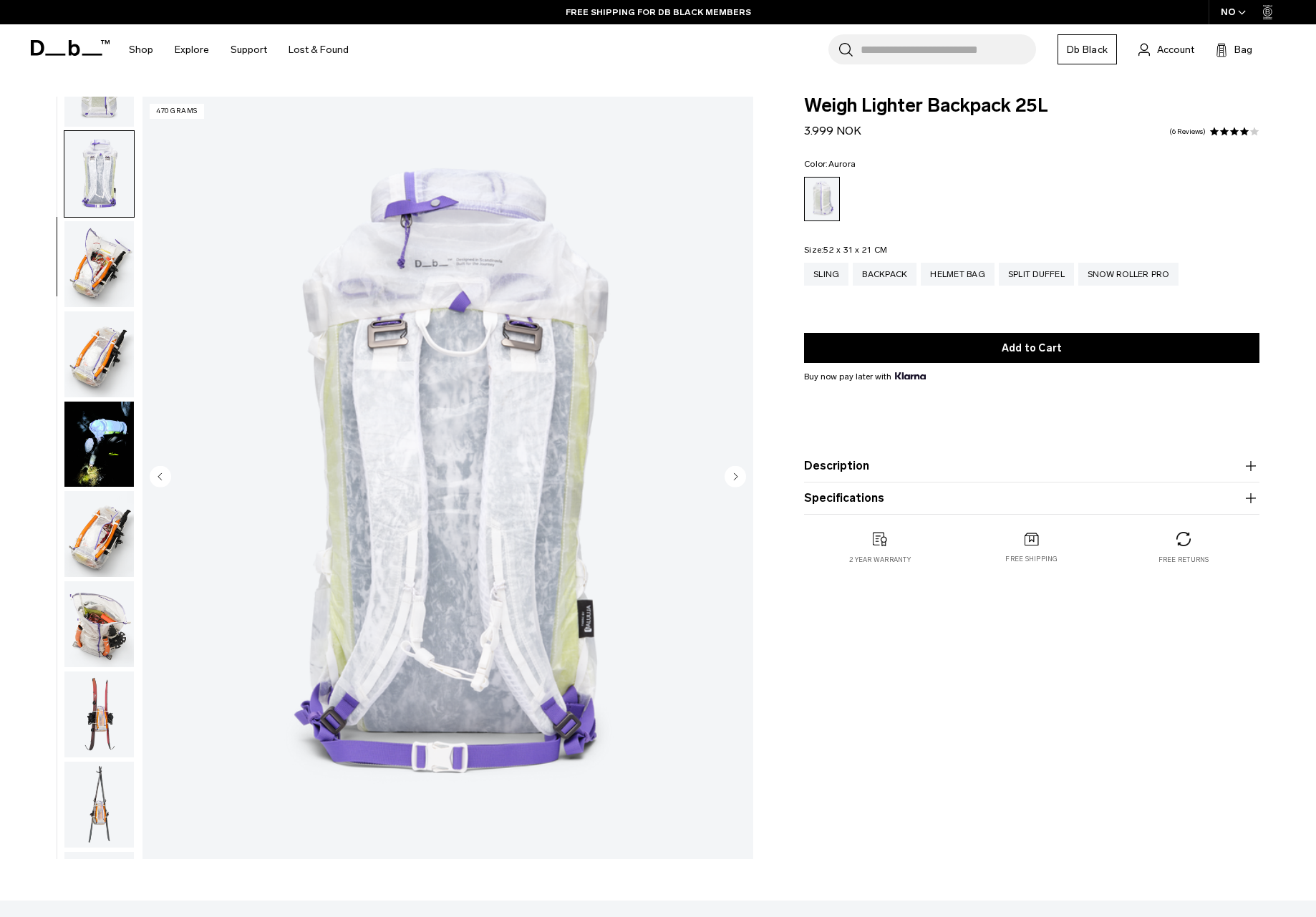
scroll to position [225, 0]
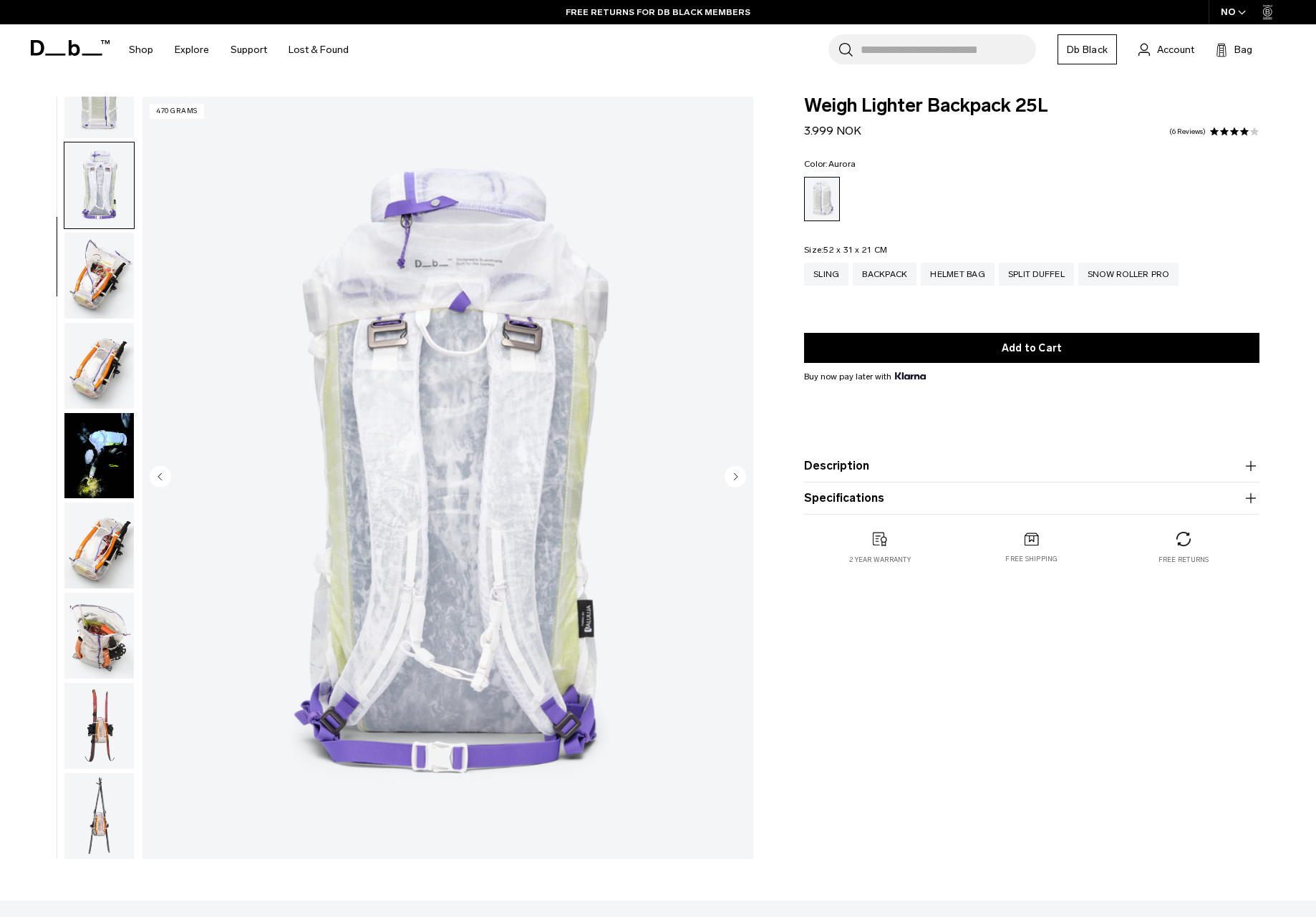
click at [158, 474] on circle "Previous slide" at bounding box center [160, 476] width 21 height 21
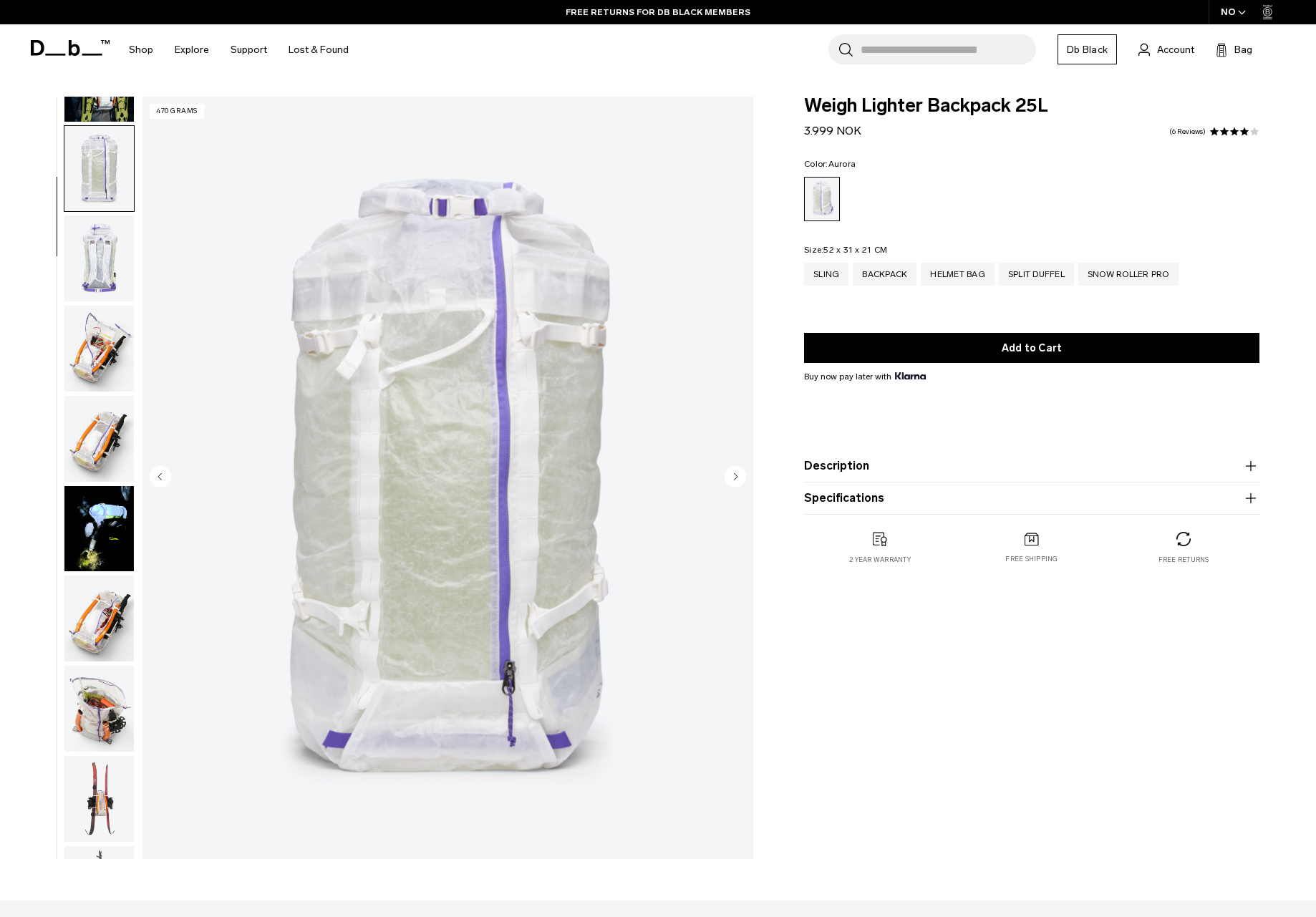
scroll to position [151, 0]
click at [158, 474] on circle "Previous slide" at bounding box center [160, 476] width 21 height 21
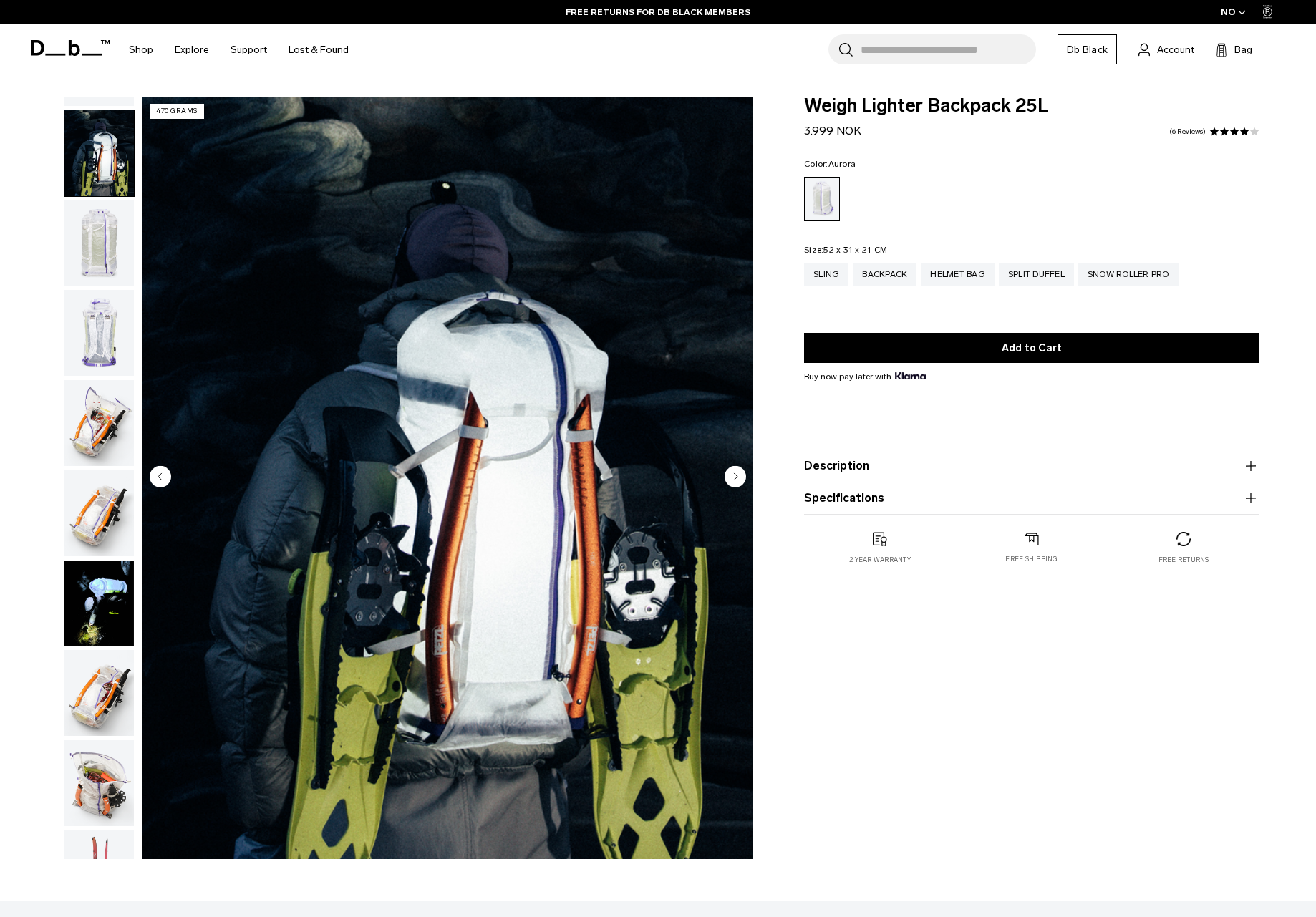
scroll to position [75, 0]
click at [158, 474] on circle "Previous slide" at bounding box center [160, 476] width 21 height 21
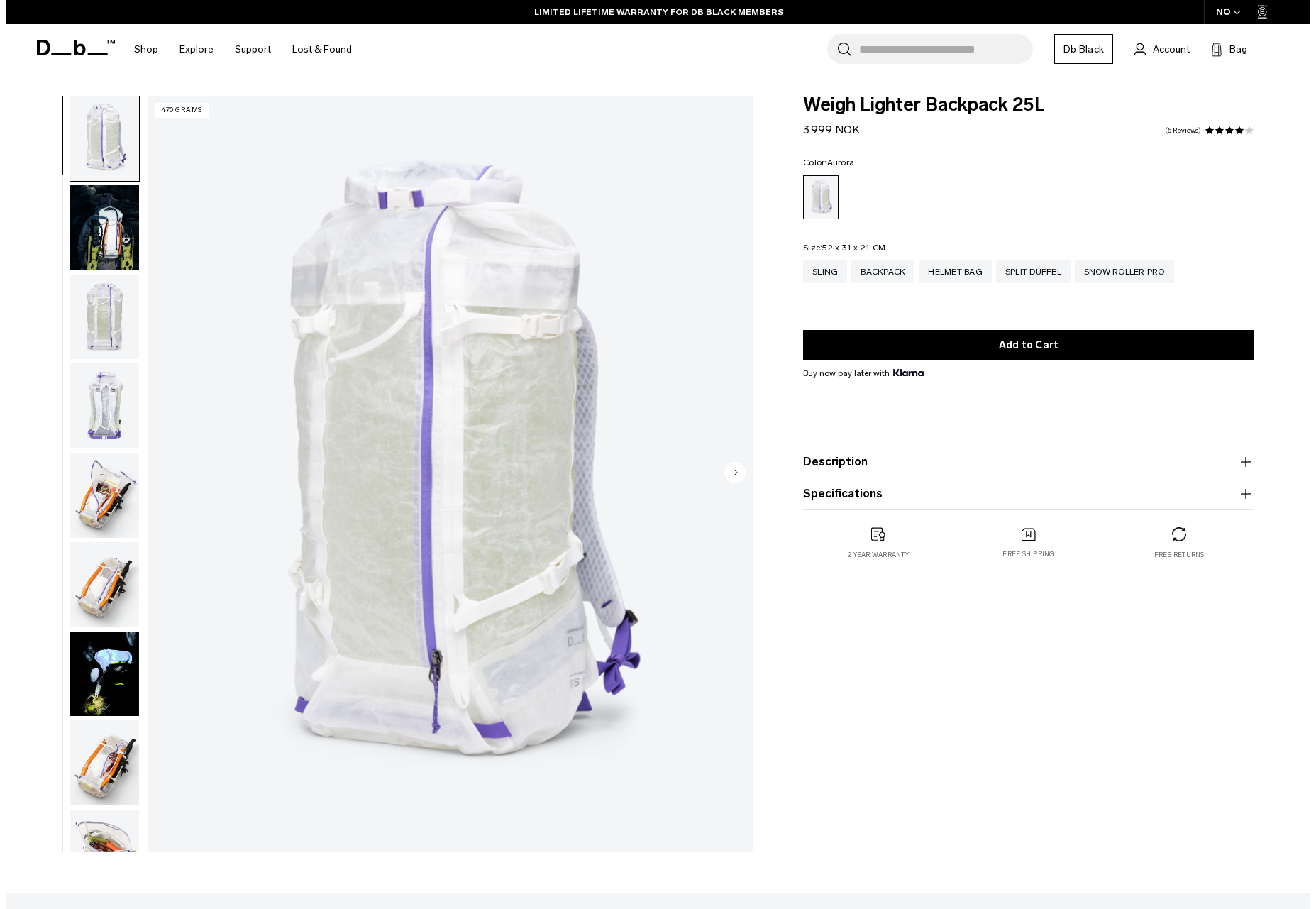
scroll to position [0, 0]
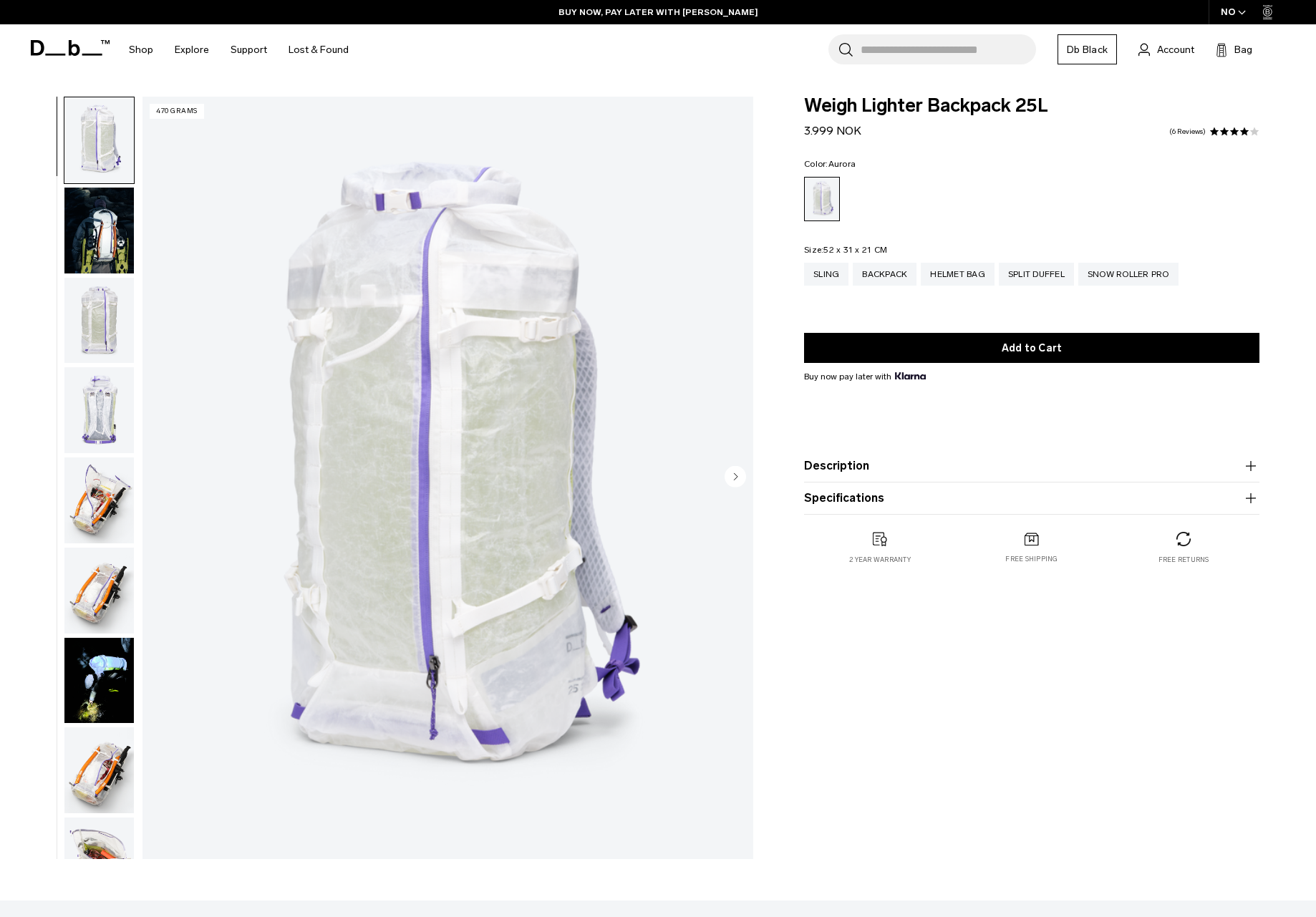
click at [158, 474] on img "1 / 18" at bounding box center [448, 478] width 611 height 762
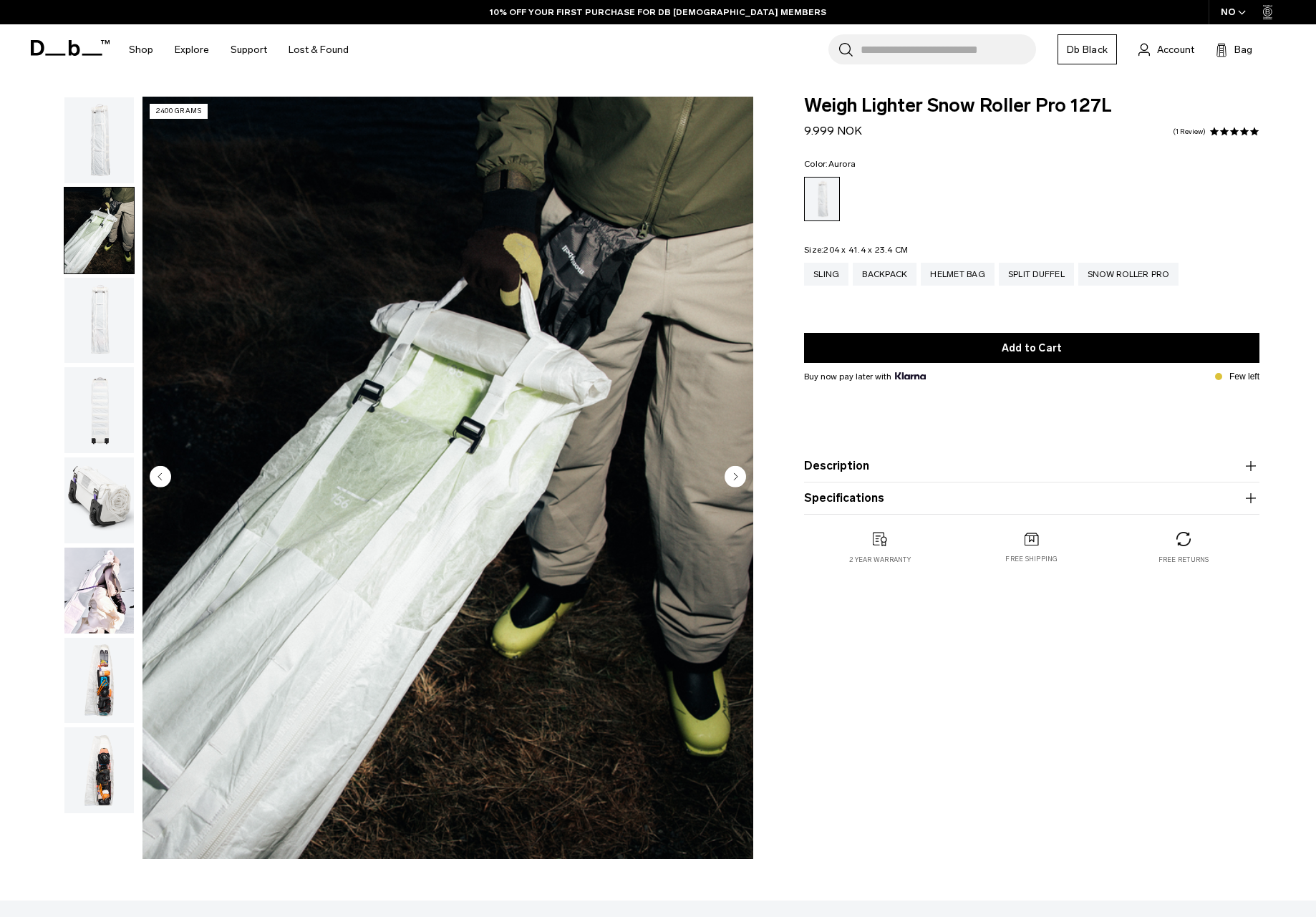
click at [735, 476] on icon "Next slide" at bounding box center [736, 476] width 3 height 7
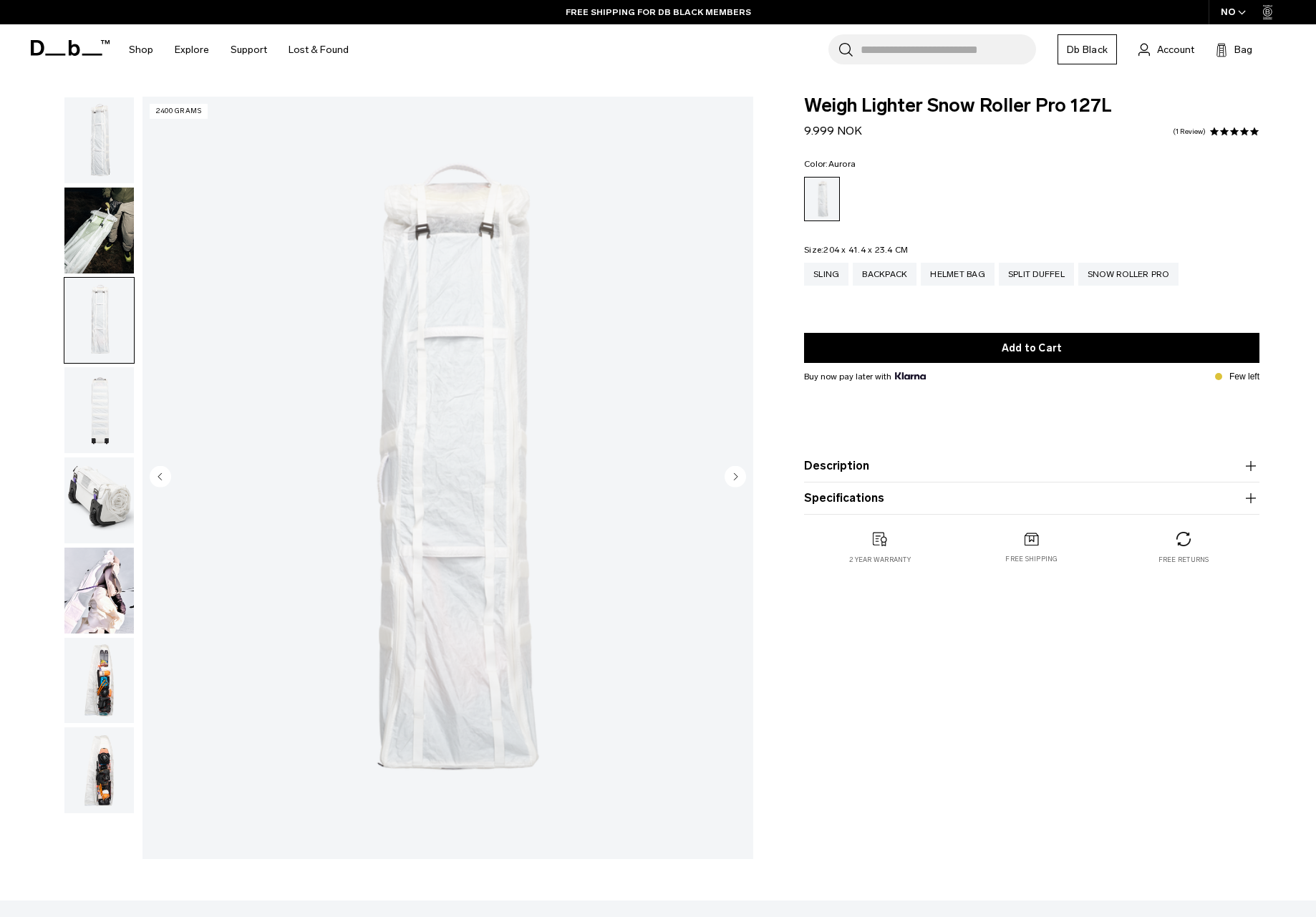
click at [735, 476] on icon "Next slide" at bounding box center [736, 476] width 3 height 7
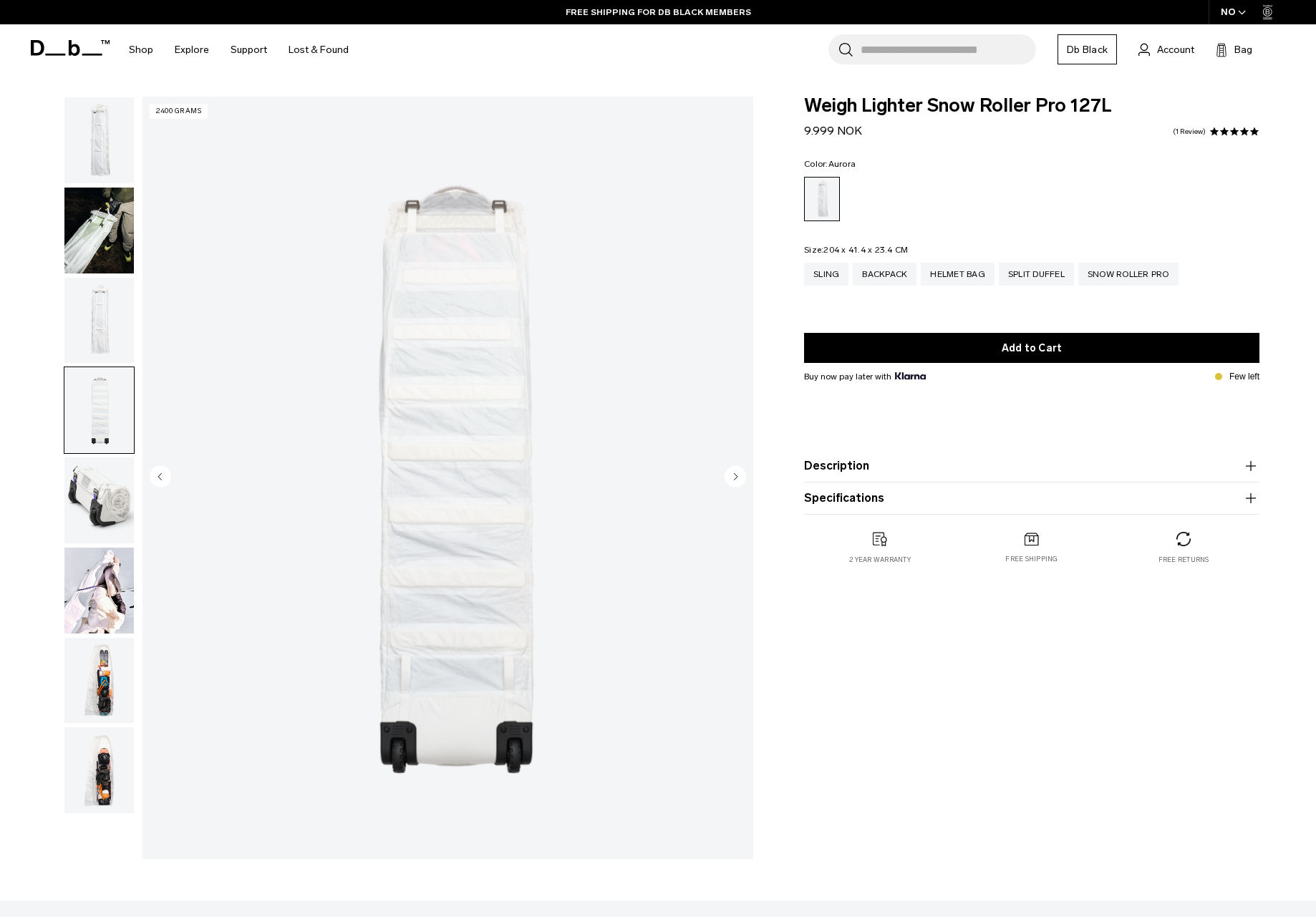
click at [735, 476] on icon "Next slide" at bounding box center [736, 476] width 3 height 7
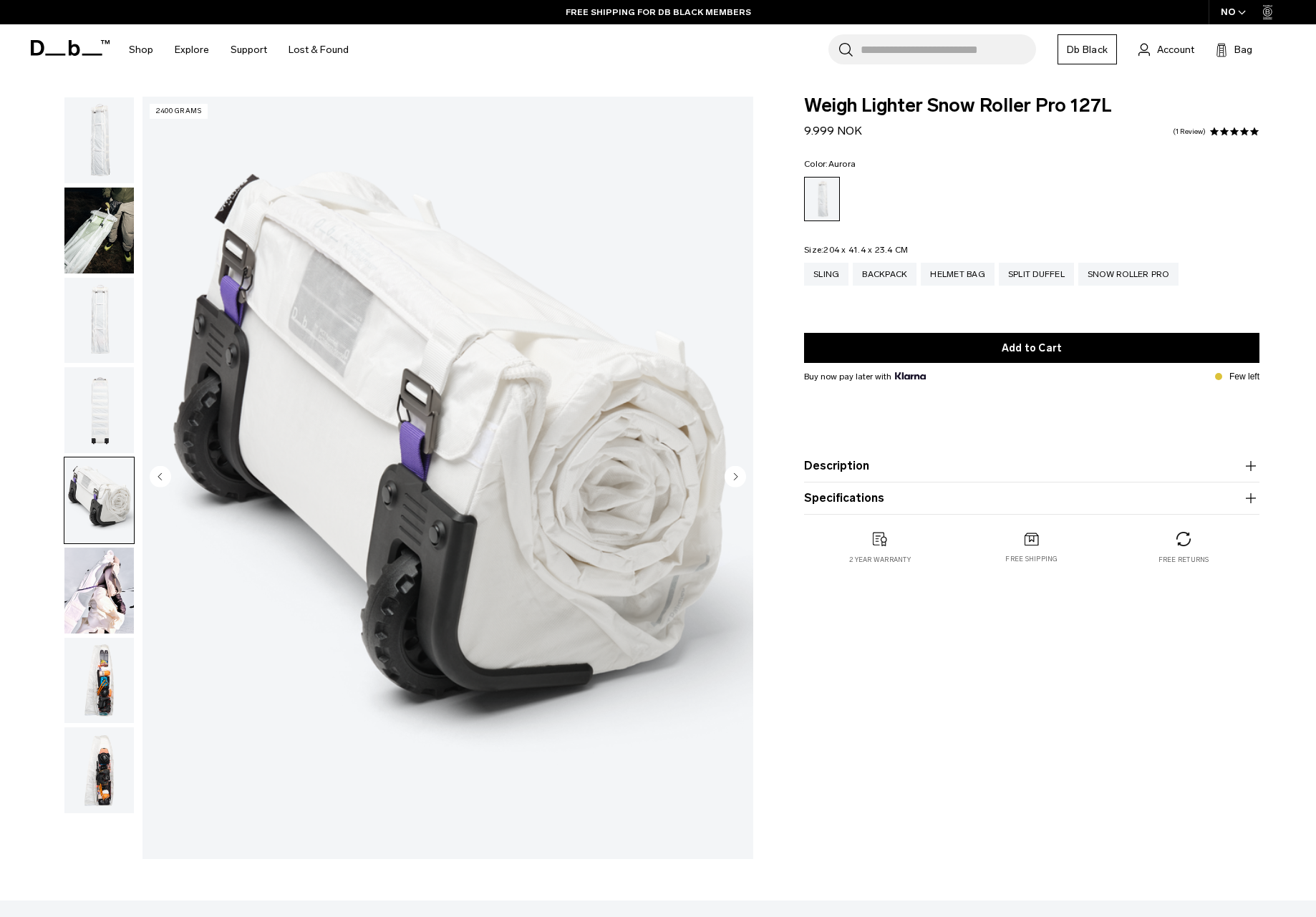
click at [735, 476] on icon "Next slide" at bounding box center [736, 476] width 3 height 7
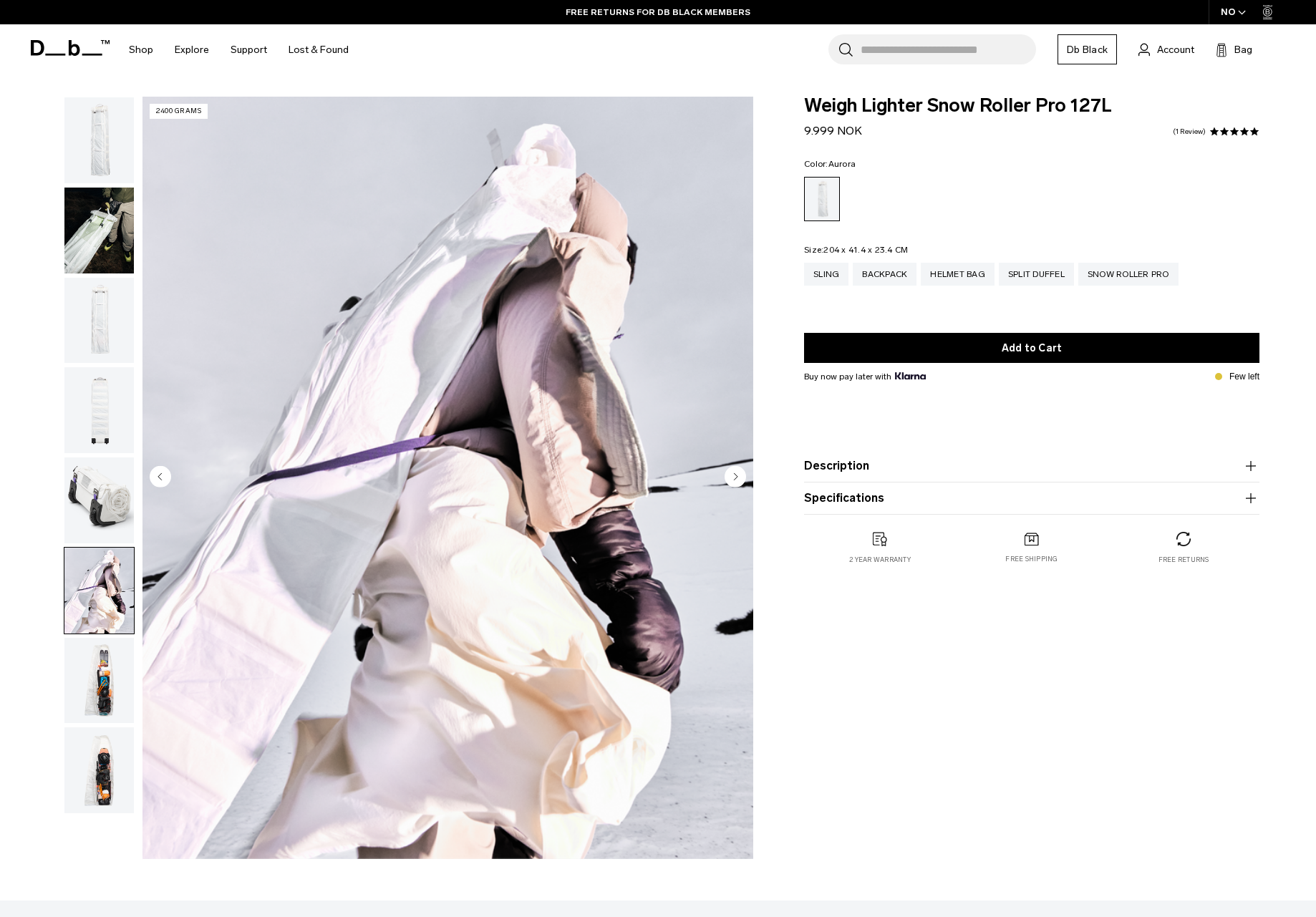
click at [735, 476] on icon "Next slide" at bounding box center [736, 476] width 3 height 7
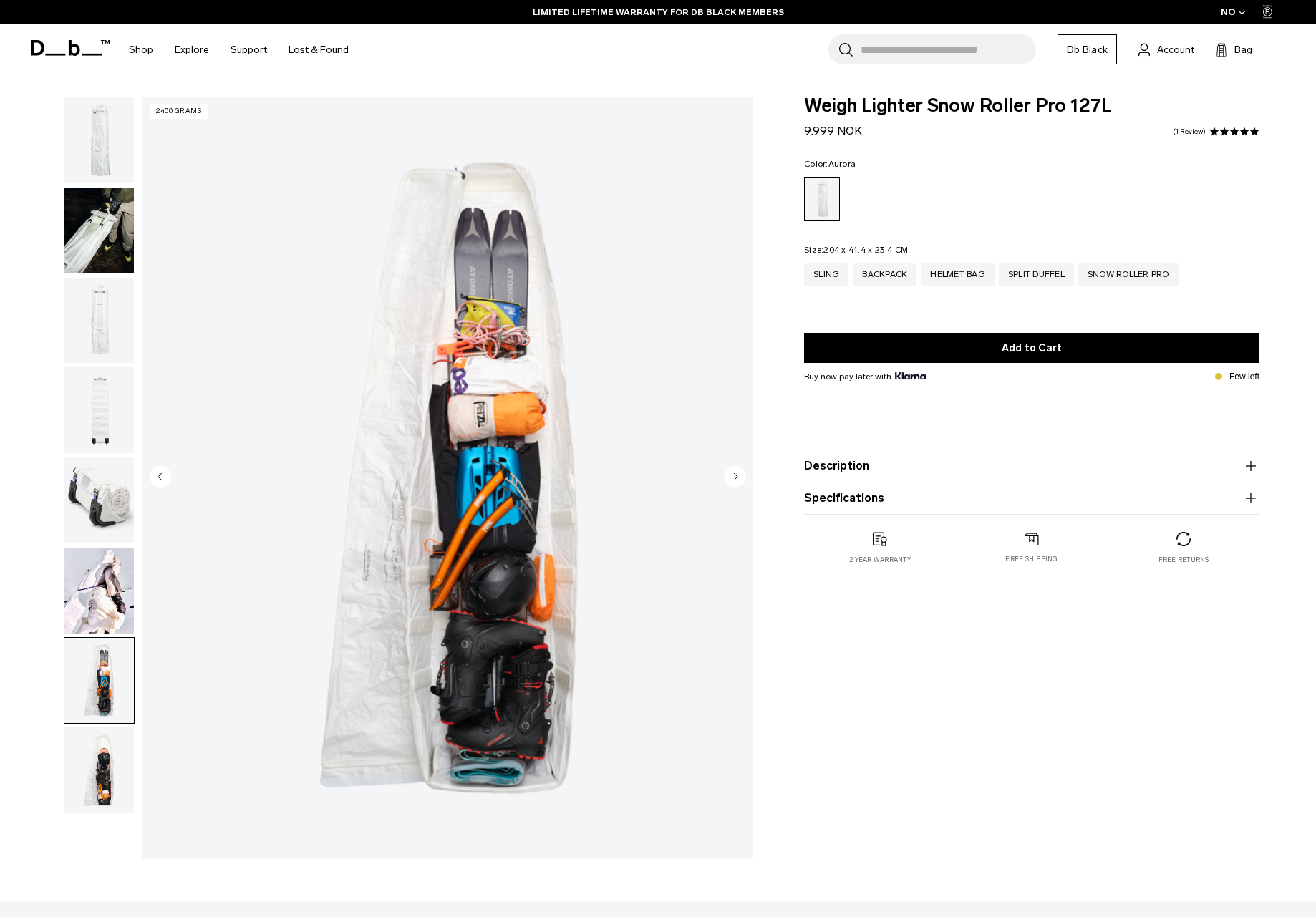
click at [735, 476] on icon "Next slide" at bounding box center [736, 476] width 3 height 7
